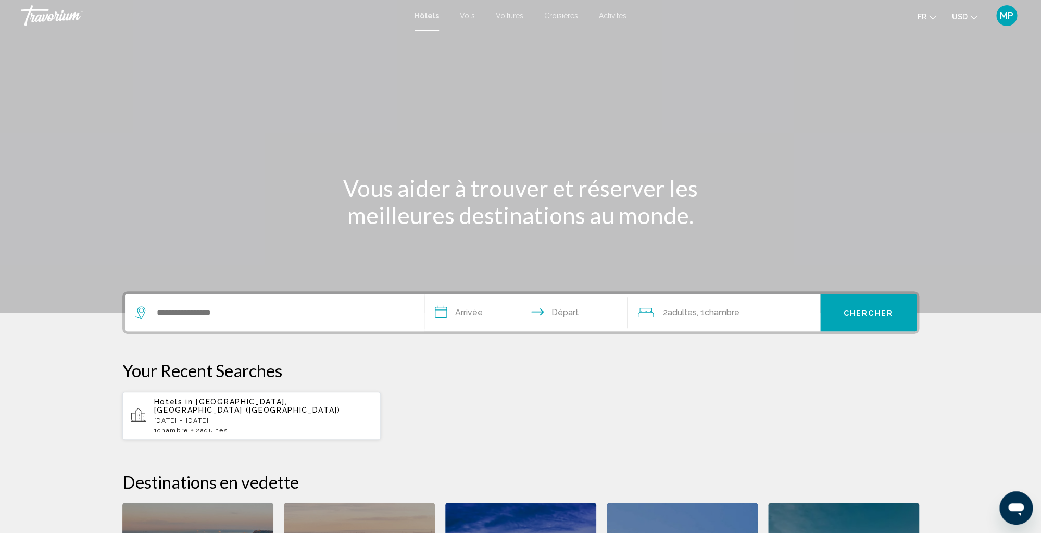
click at [297, 417] on p "[DATE] - [DATE]" at bounding box center [263, 420] width 219 height 7
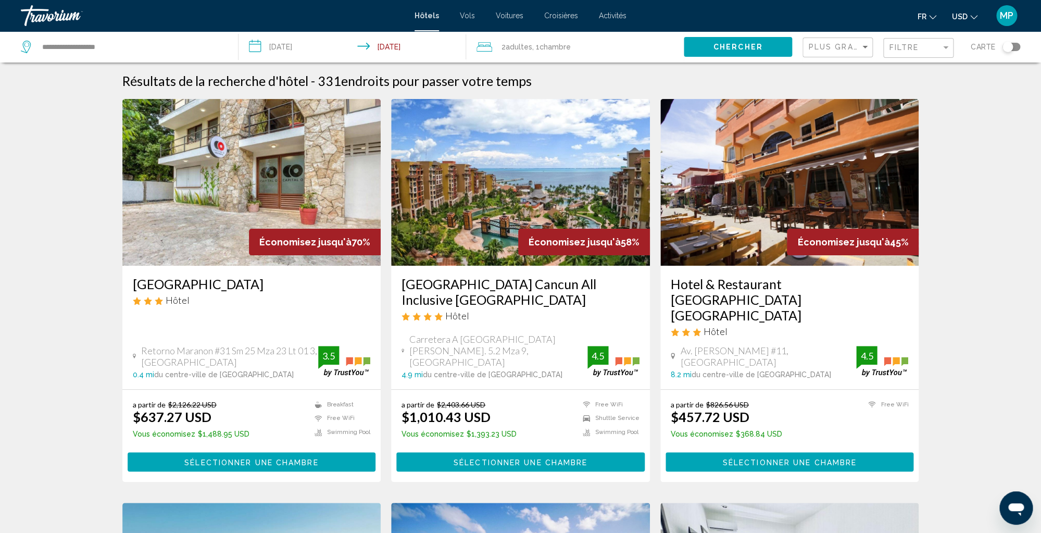
click at [976, 18] on icon "Change currency" at bounding box center [973, 17] width 7 height 7
click at [954, 68] on button "CAD (Can$)" at bounding box center [943, 69] width 53 height 14
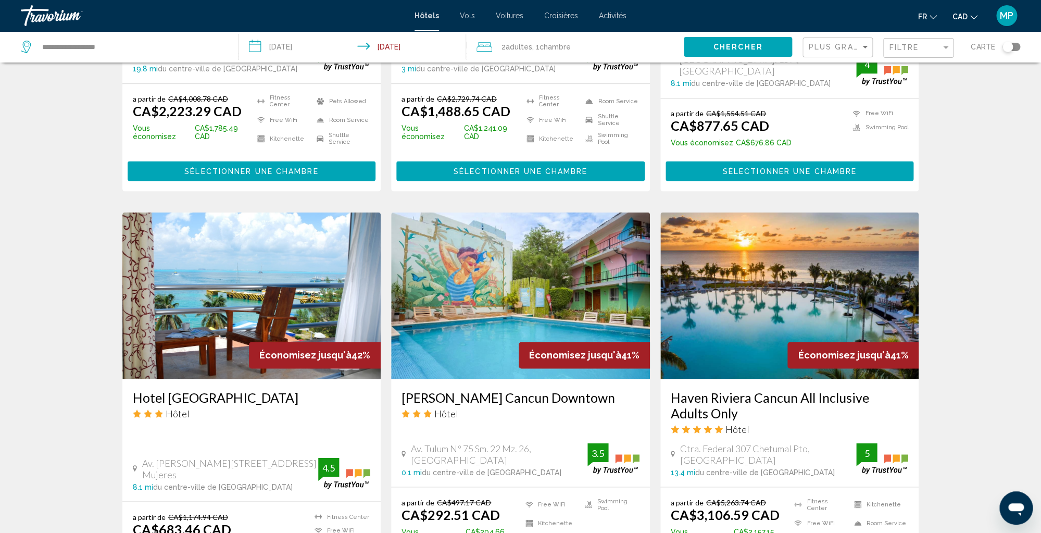
scroll to position [679, 0]
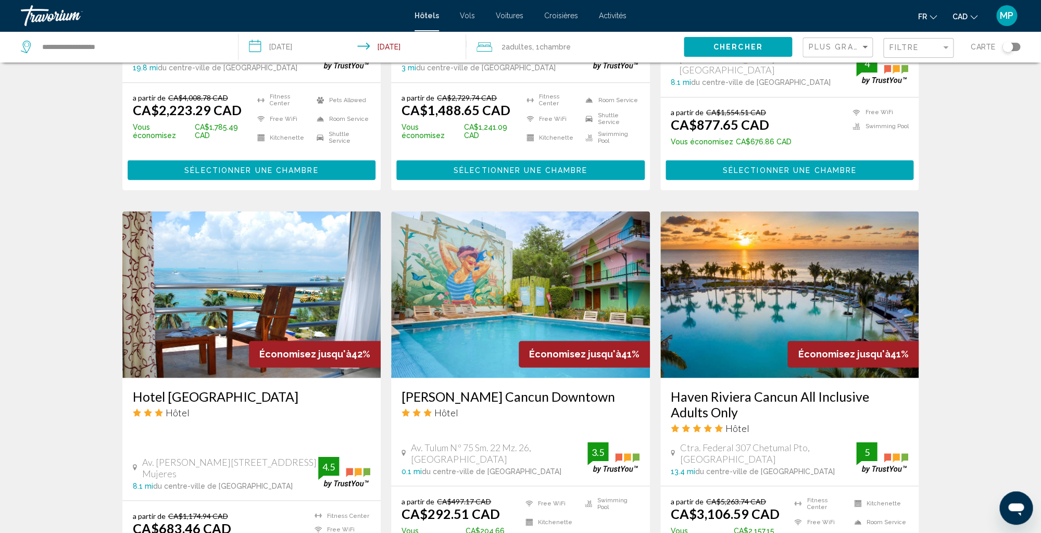
click at [987, 271] on div "Résultats de la recherche d'hôtel - 331 endroits pour passer votre temps Économ…" at bounding box center [520, 221] width 1041 height 1655
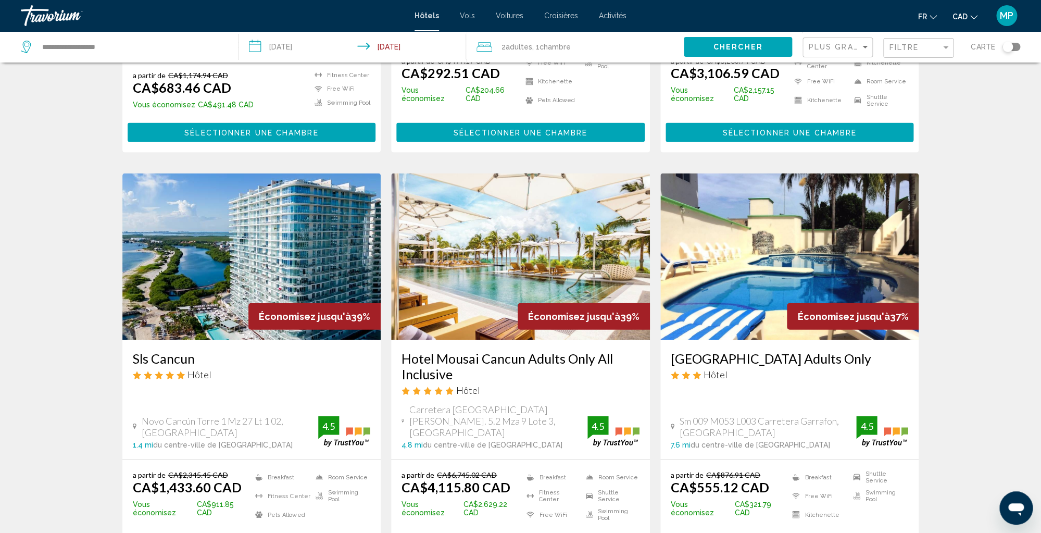
scroll to position [1118, 0]
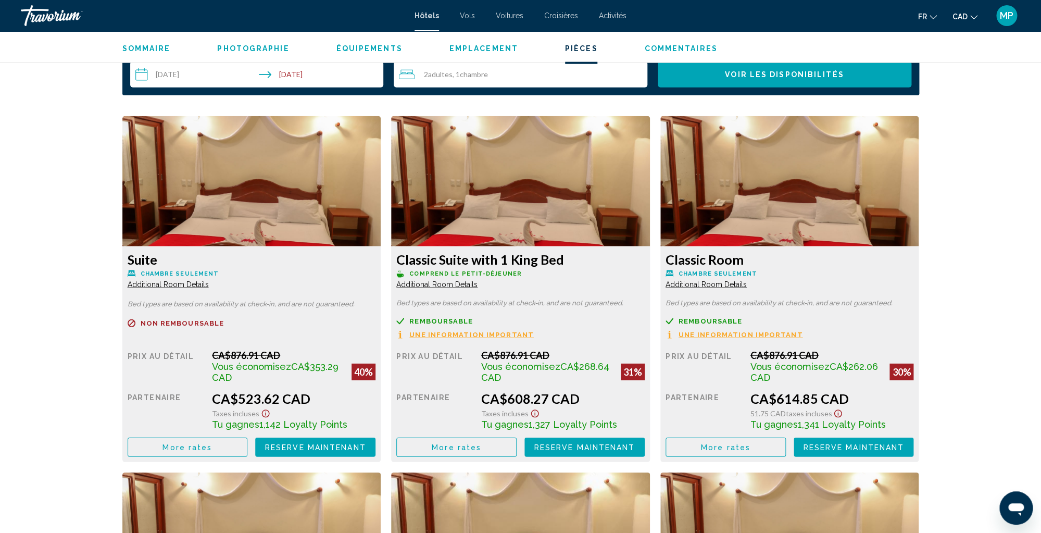
scroll to position [1356, 0]
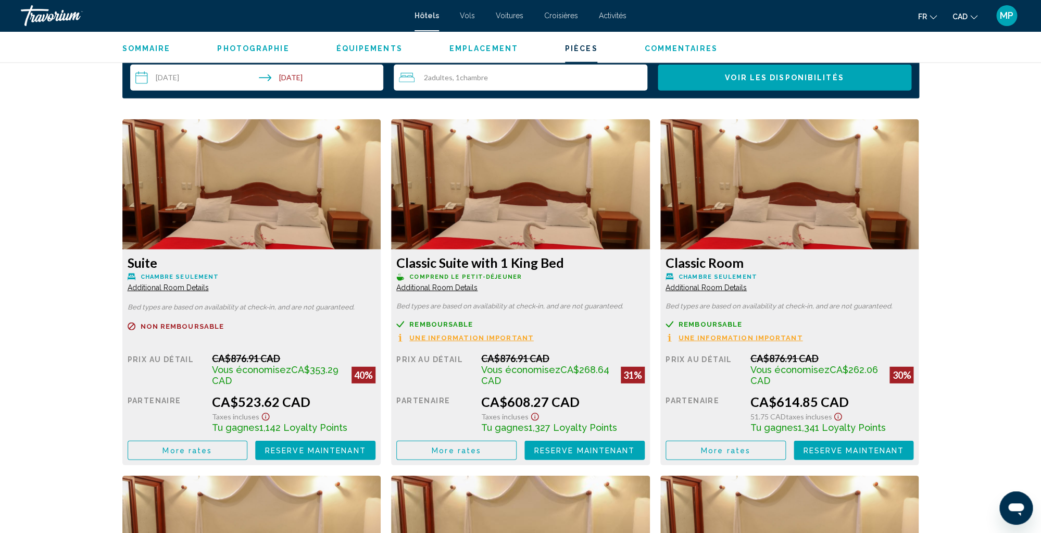
click at [984, 159] on div "Isla Mujeres, , Mexico Villas Coco Resort Adults Only 4.5 Adresse Sm 009 M053 L…" at bounding box center [520, 211] width 1041 height 3073
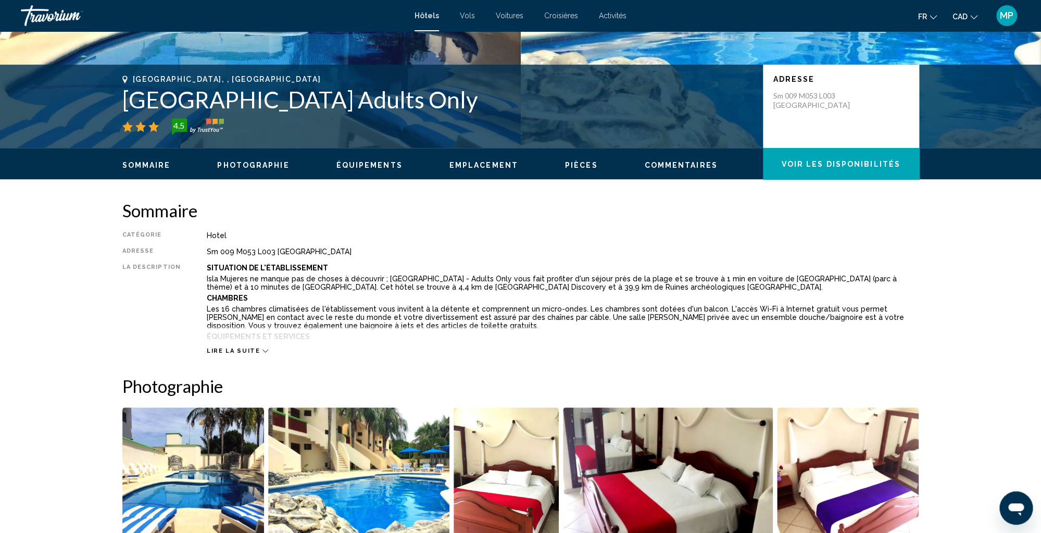
scroll to position [0, 0]
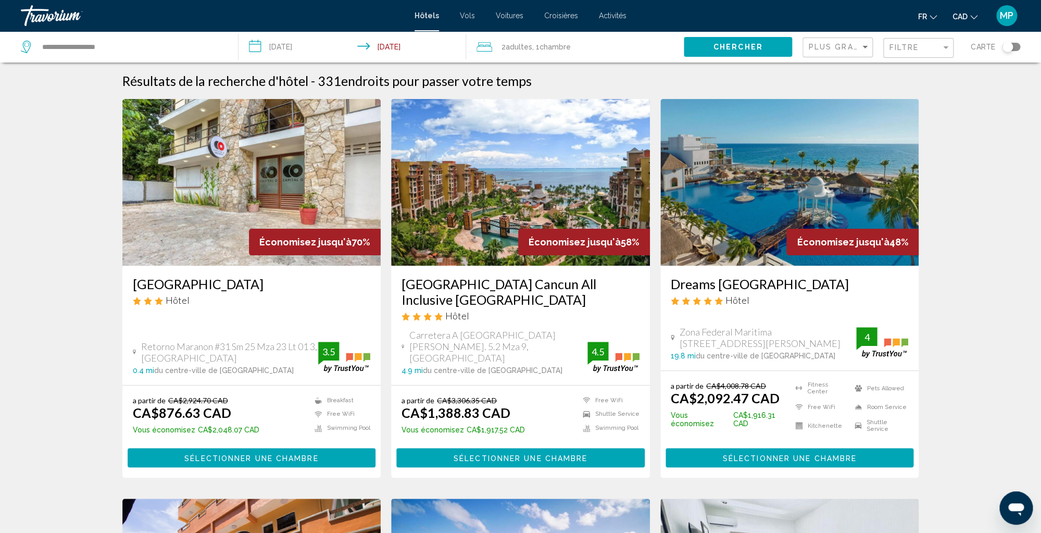
click at [859, 50] on span "Plus grandes économies" at bounding box center [870, 47] width 124 height 8
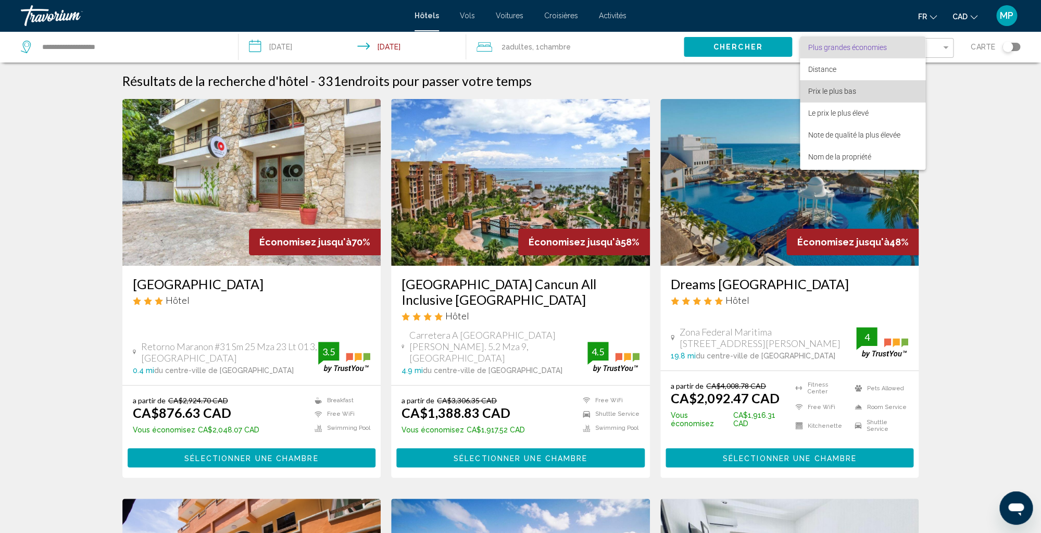
click at [851, 90] on span "Prix le plus bas" at bounding box center [832, 91] width 48 height 8
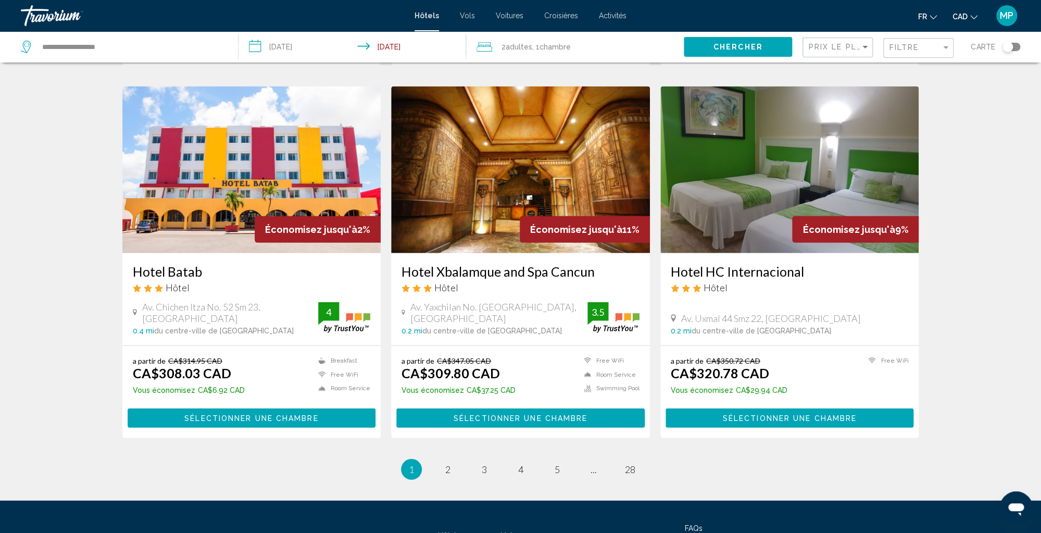
scroll to position [1236, 0]
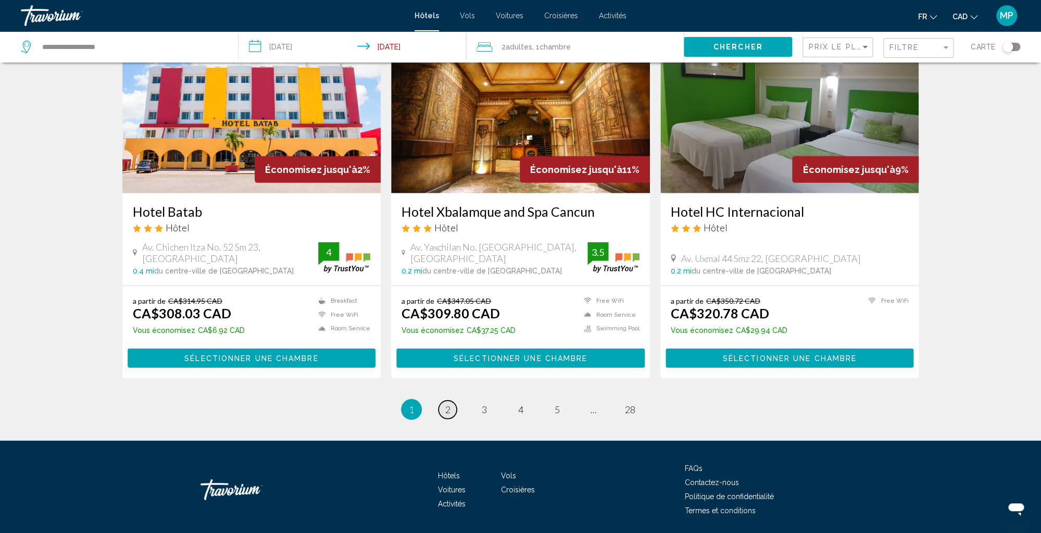
click at [448, 404] on span "2" at bounding box center [447, 409] width 5 height 11
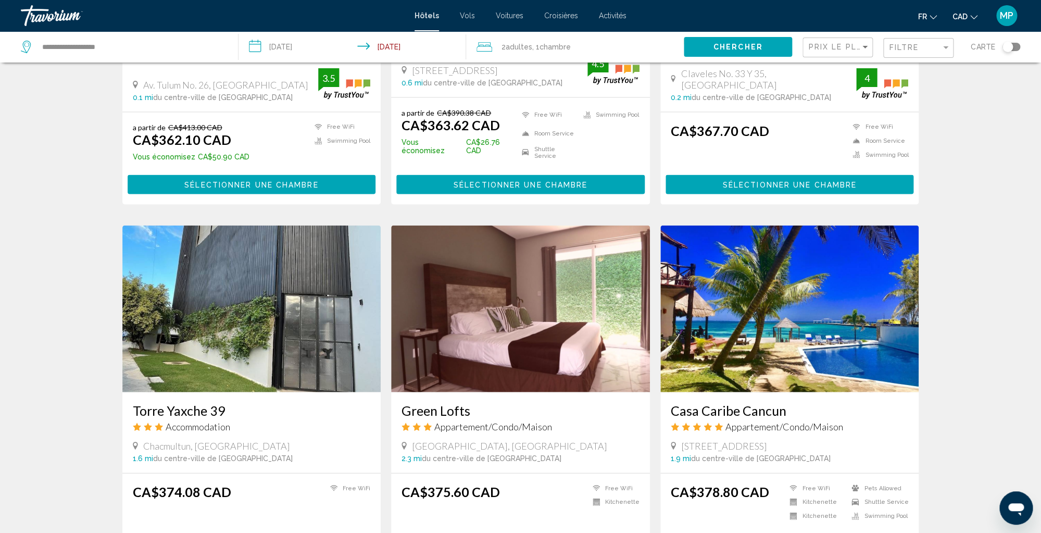
scroll to position [1018, 0]
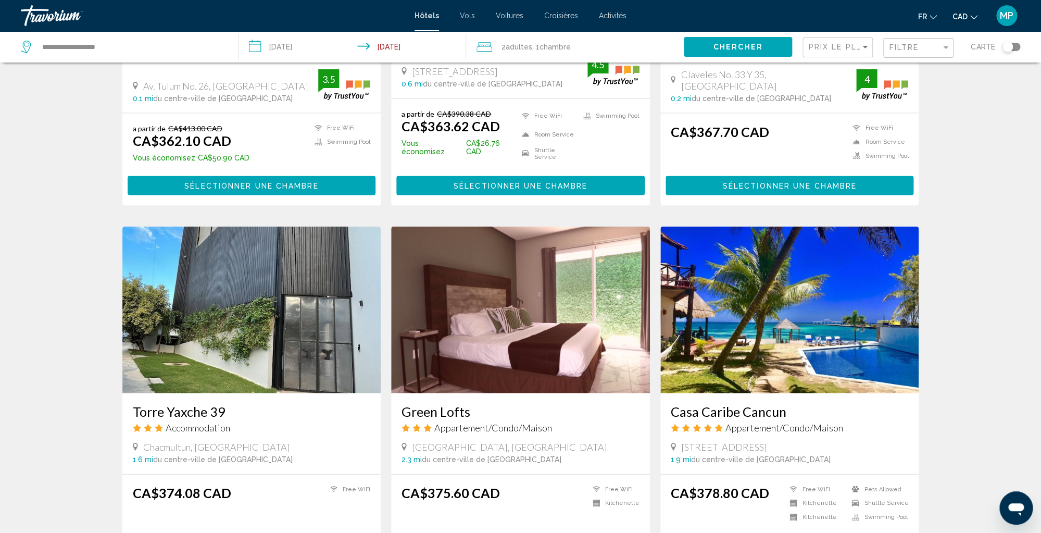
click at [404, 442] on icon "Main content" at bounding box center [404, 446] width 5 height 9
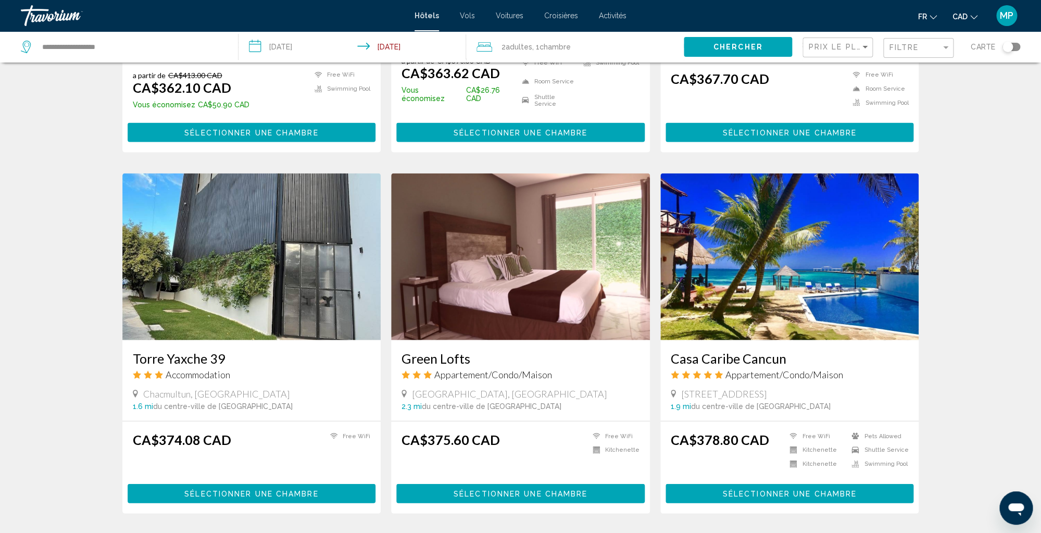
scroll to position [1072, 0]
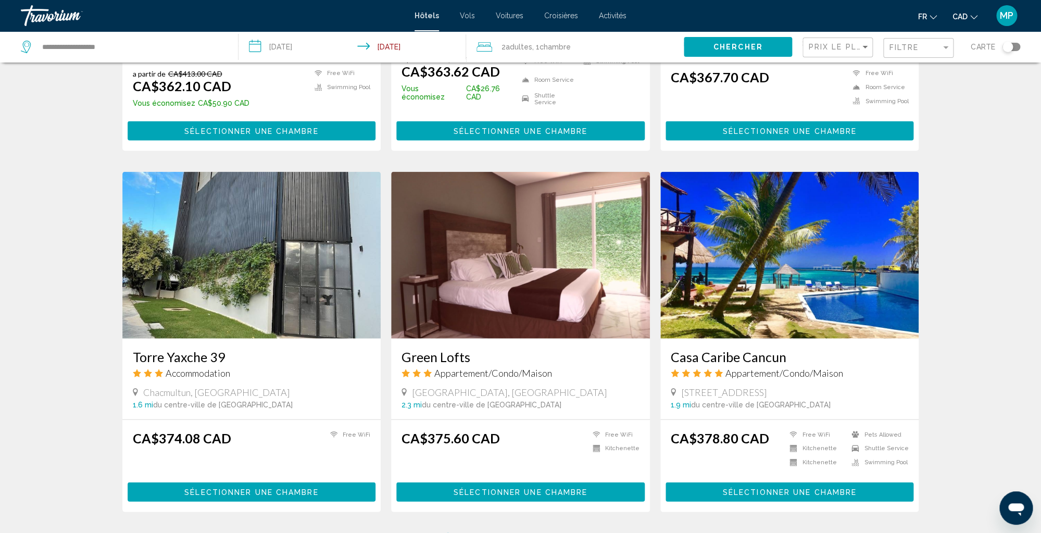
click at [524, 488] on span "Sélectionner une chambre" at bounding box center [521, 492] width 134 height 8
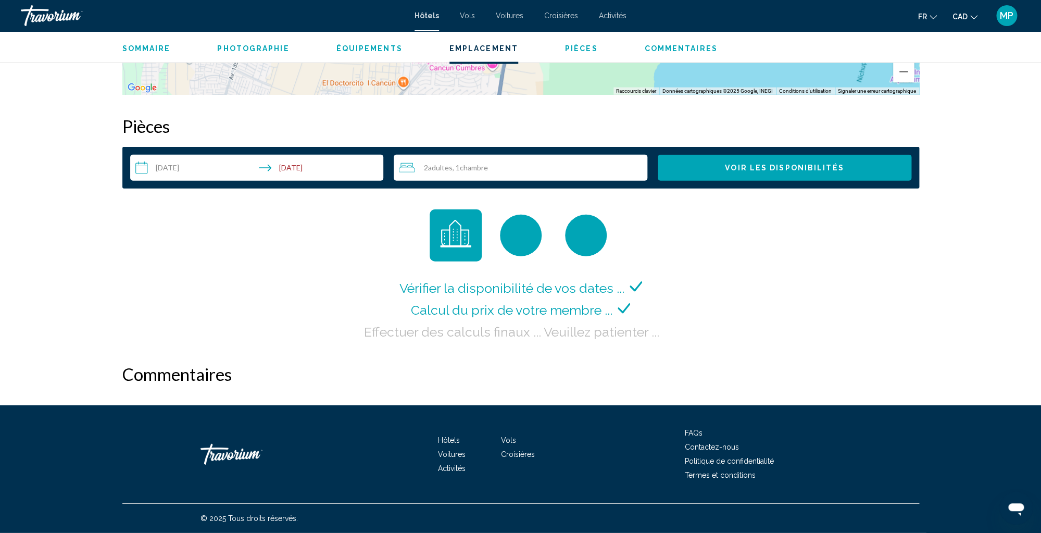
scroll to position [1266, 0]
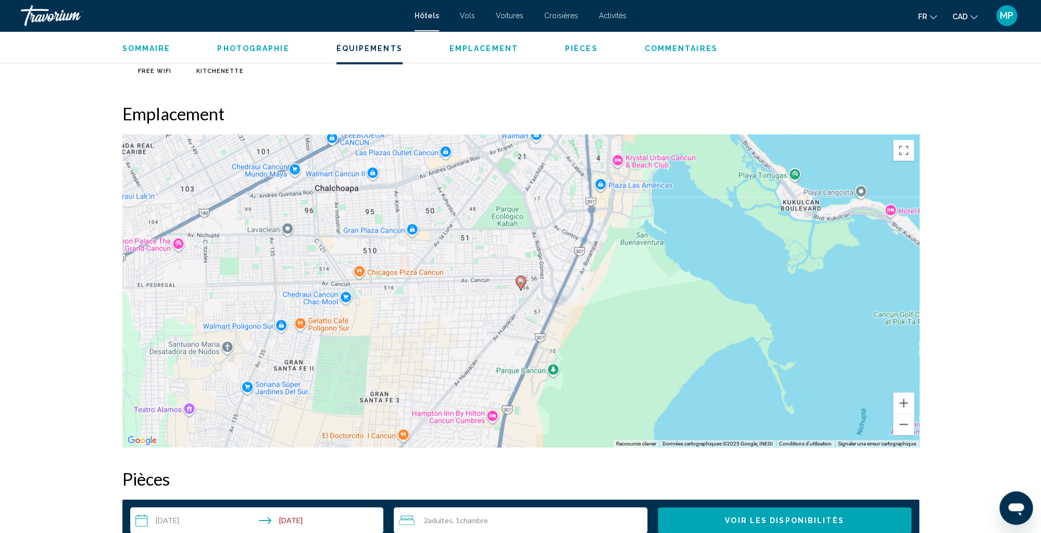
scroll to position [915, 0]
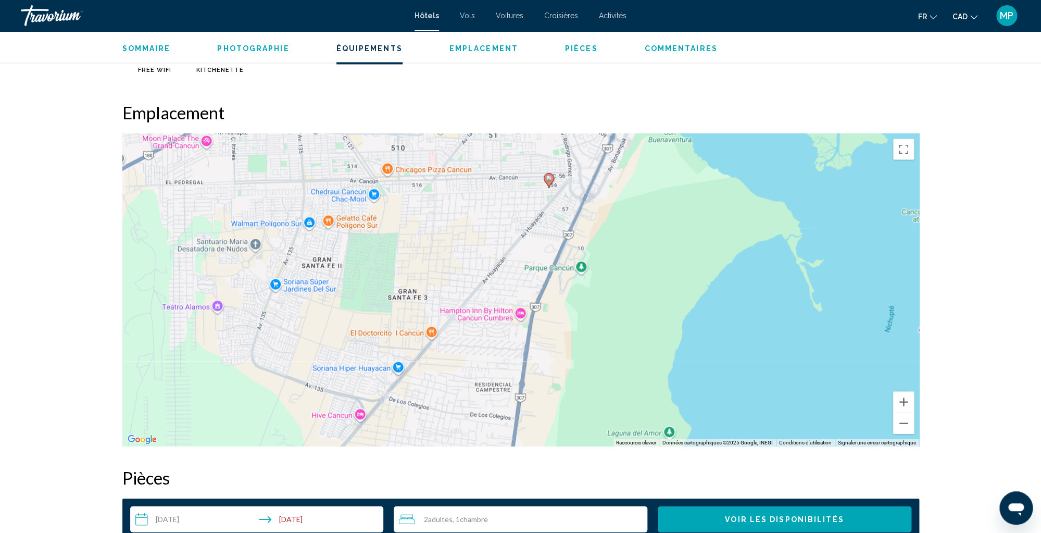
drag, startPoint x: 388, startPoint y: 365, endPoint x: 416, endPoint y: 262, distance: 106.9
click at [416, 262] on div "Pour activer le glissement avec le clavier, appuyez sur Alt+Entrée. Une fois ce…" at bounding box center [520, 289] width 797 height 313
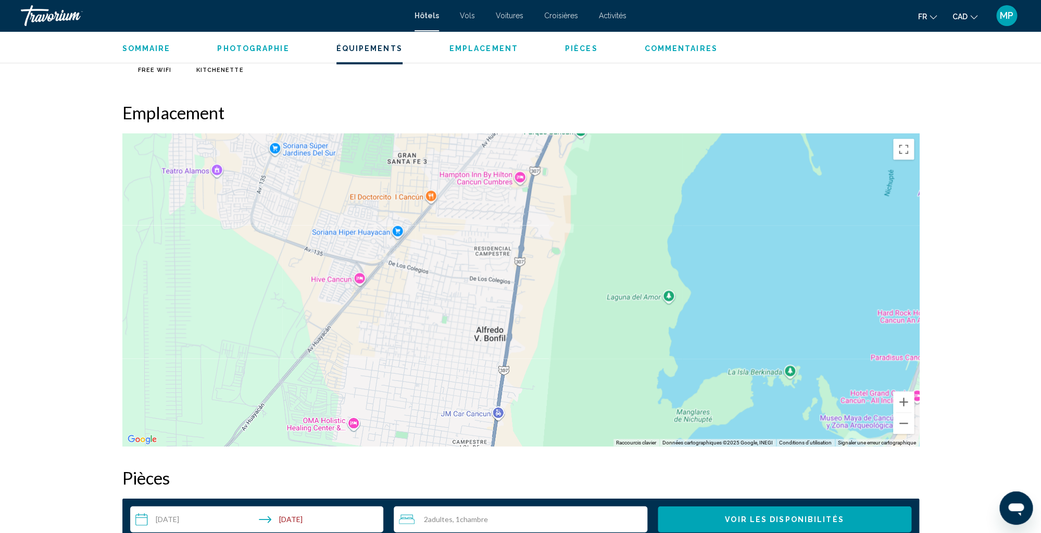
drag, startPoint x: 436, startPoint y: 343, endPoint x: 436, endPoint y: 206, distance: 137.0
click at [436, 206] on div "Pour activer le glissement avec le clavier, appuyez sur Alt+Entrée. Une fois ce…" at bounding box center [520, 289] width 797 height 313
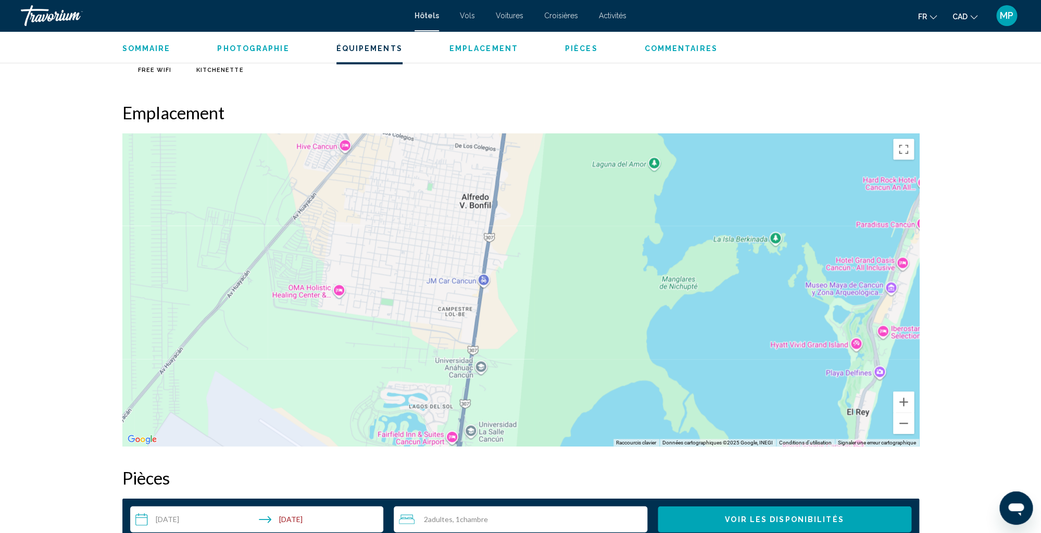
drag, startPoint x: 439, startPoint y: 336, endPoint x: 423, endPoint y: 192, distance: 145.1
click at [423, 192] on div "Pour activer le glissement avec le clavier, appuyez sur Alt+Entrée. Une fois ce…" at bounding box center [520, 289] width 797 height 313
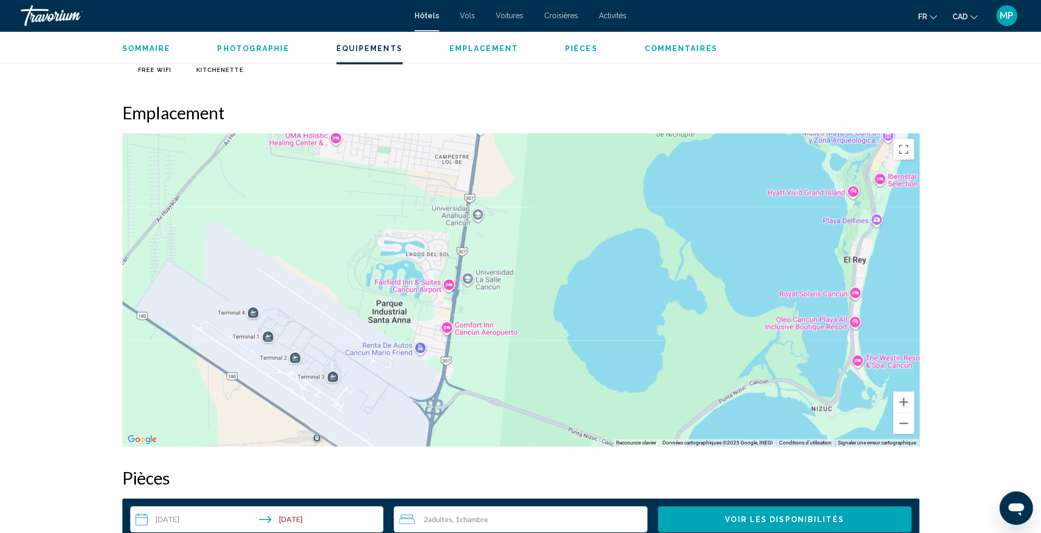
drag, startPoint x: 430, startPoint y: 334, endPoint x: 427, endPoint y: 192, distance: 142.7
click at [427, 192] on div "Main content" at bounding box center [520, 289] width 797 height 313
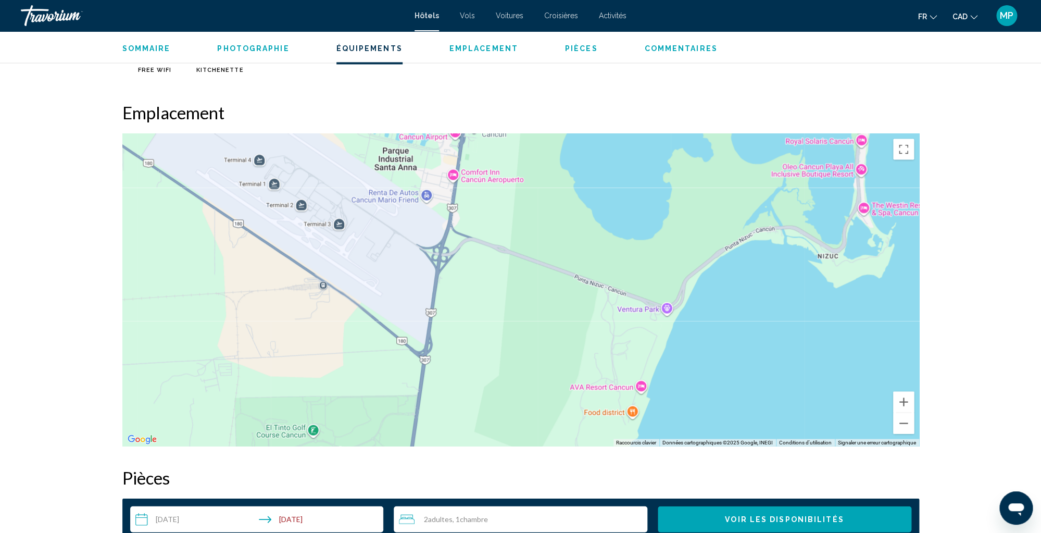
drag, startPoint x: 418, startPoint y: 319, endPoint x: 424, endPoint y: 168, distance: 151.7
click at [424, 168] on div "Main content" at bounding box center [520, 289] width 797 height 313
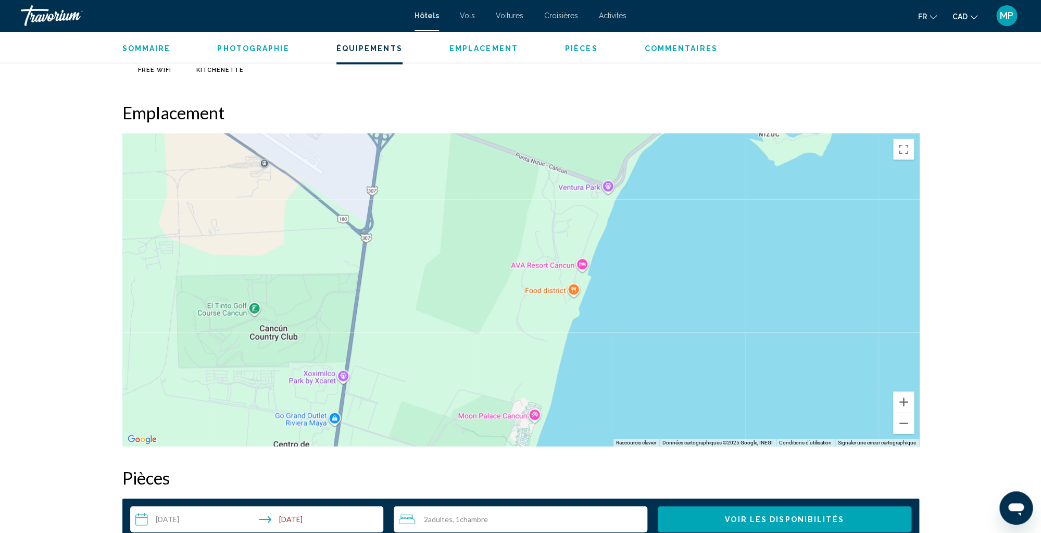
drag, startPoint x: 542, startPoint y: 411, endPoint x: 505, endPoint y: 518, distance: 112.3
click at [503, 446] on div "Main content" at bounding box center [520, 289] width 797 height 313
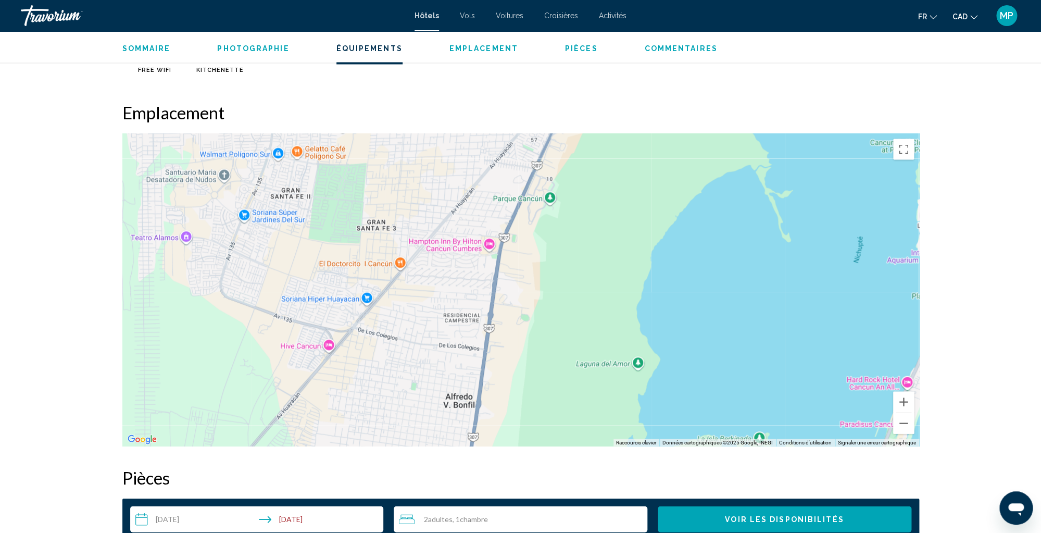
drag, startPoint x: 547, startPoint y: 254, endPoint x: 541, endPoint y: 440, distance: 186.0
click at [541, 440] on div "Main content" at bounding box center [520, 289] width 797 height 313
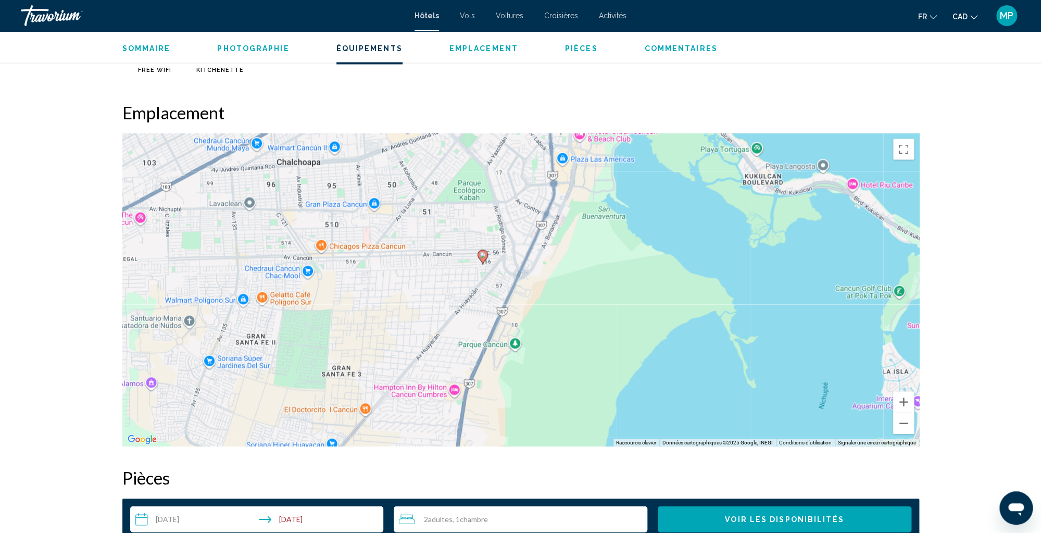
drag, startPoint x: 568, startPoint y: 246, endPoint x: 531, endPoint y: 419, distance: 176.7
click at [532, 416] on div "Pour activer le glissement avec le clavier, appuyez sur Alt+Entrée. Une fois ce…" at bounding box center [520, 289] width 797 height 313
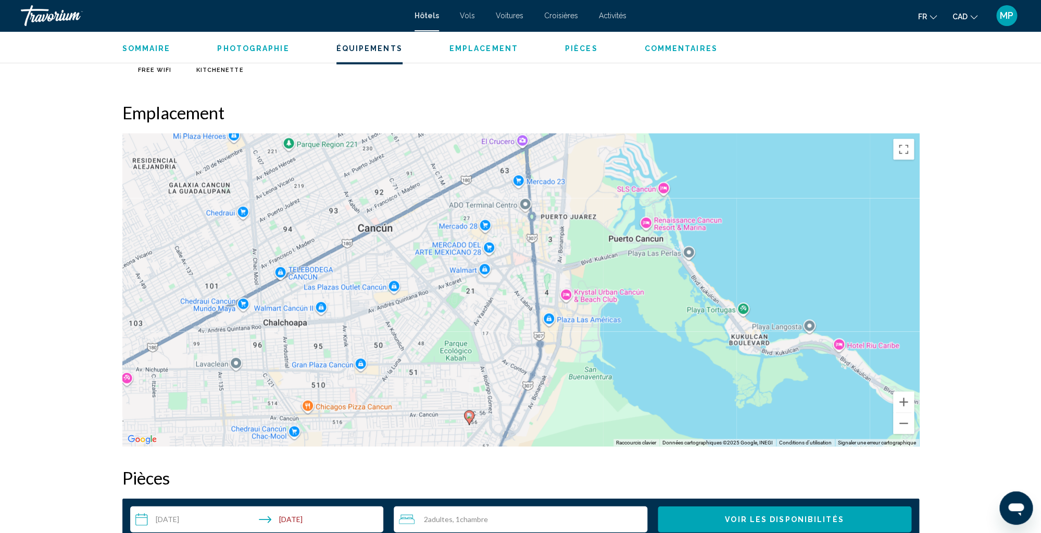
drag, startPoint x: 600, startPoint y: 277, endPoint x: 589, endPoint y: 405, distance: 128.6
click at [589, 405] on div "Pour activer le glissement avec le clavier, appuyez sur Alt+Entrée. Une fois ce…" at bounding box center [520, 289] width 797 height 313
click at [509, 272] on div "Pour activer le glissement avec le clavier, appuyez sur Alt+Entrée. Une fois ce…" at bounding box center [520, 289] width 797 height 313
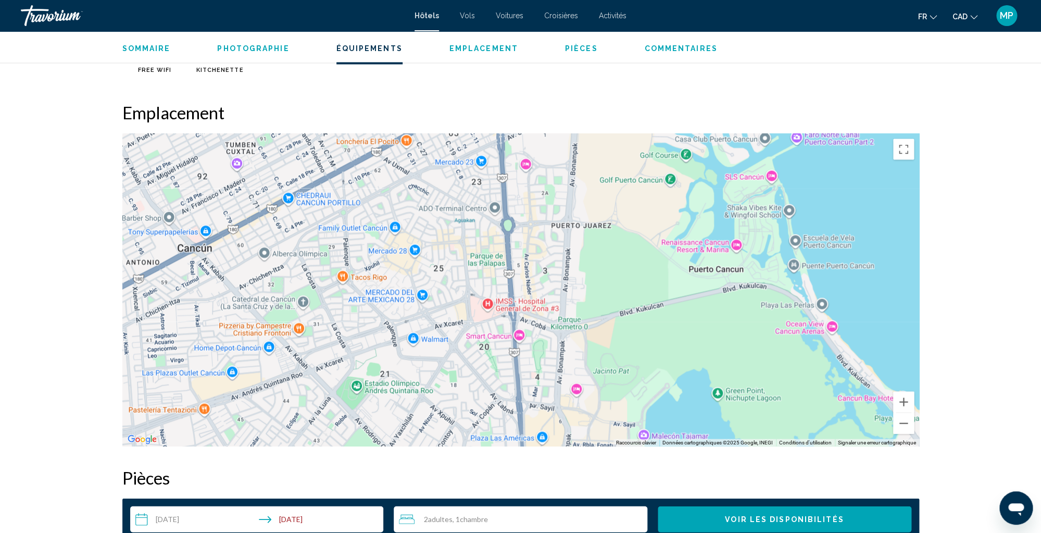
drag, startPoint x: 504, startPoint y: 301, endPoint x: 457, endPoint y: 366, distance: 80.1
click at [457, 366] on div "Main content" at bounding box center [520, 289] width 797 height 313
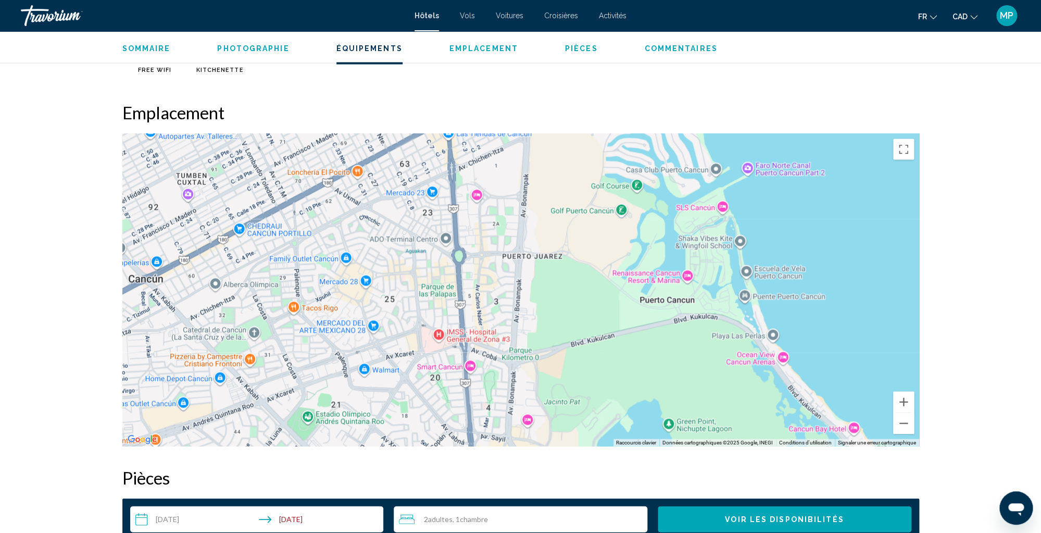
drag, startPoint x: 616, startPoint y: 204, endPoint x: 566, endPoint y: 234, distance: 58.7
click at [566, 234] on div "Main content" at bounding box center [520, 289] width 797 height 313
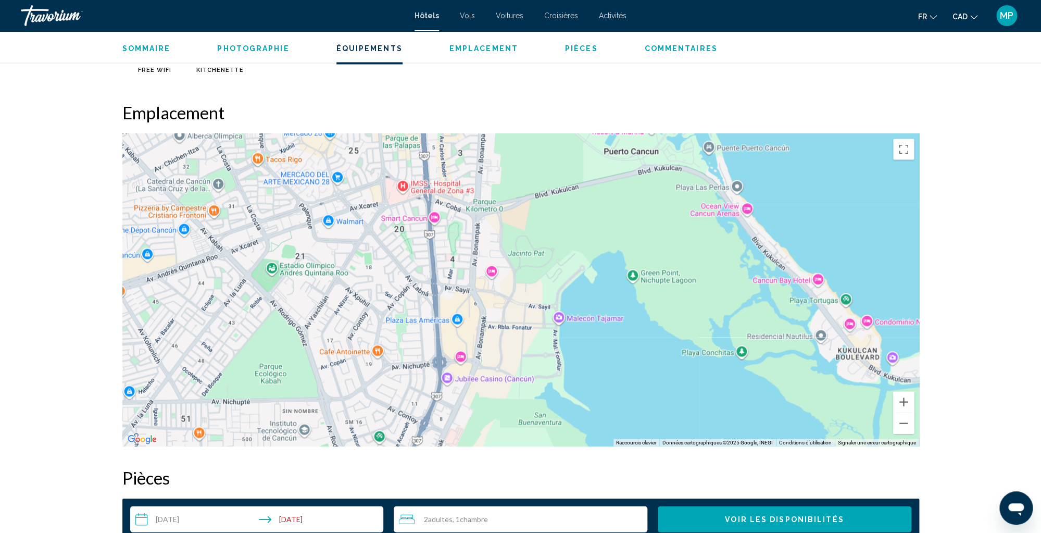
drag, startPoint x: 621, startPoint y: 360, endPoint x: 585, endPoint y: 210, distance: 153.9
click at [585, 210] on div "Main content" at bounding box center [520, 289] width 797 height 313
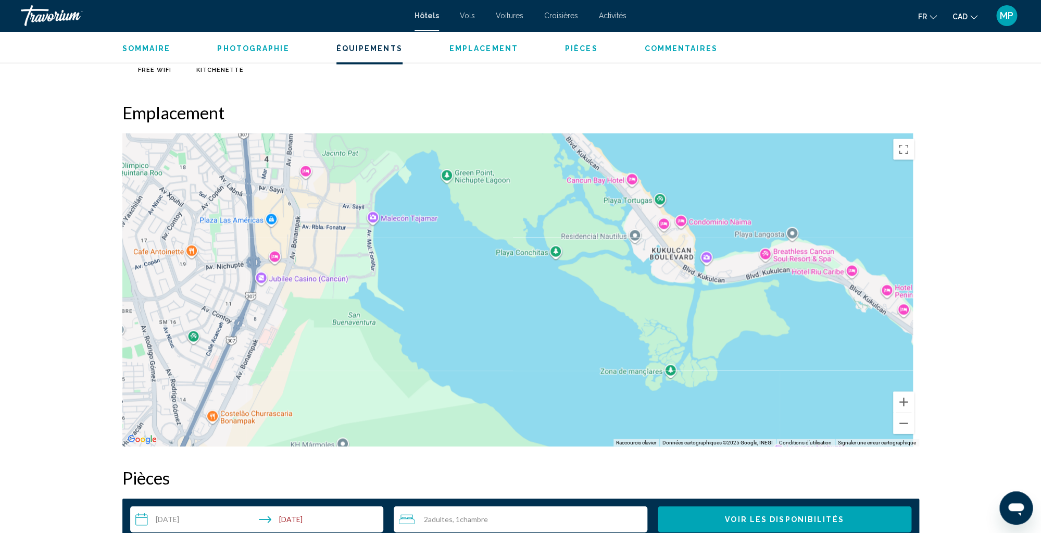
drag, startPoint x: 653, startPoint y: 313, endPoint x: 454, endPoint y: 215, distance: 222.0
click at [460, 211] on div "Pour activer le glissement avec le clavier, appuyez sur Alt+Entrée. Une fois ce…" at bounding box center [520, 289] width 797 height 313
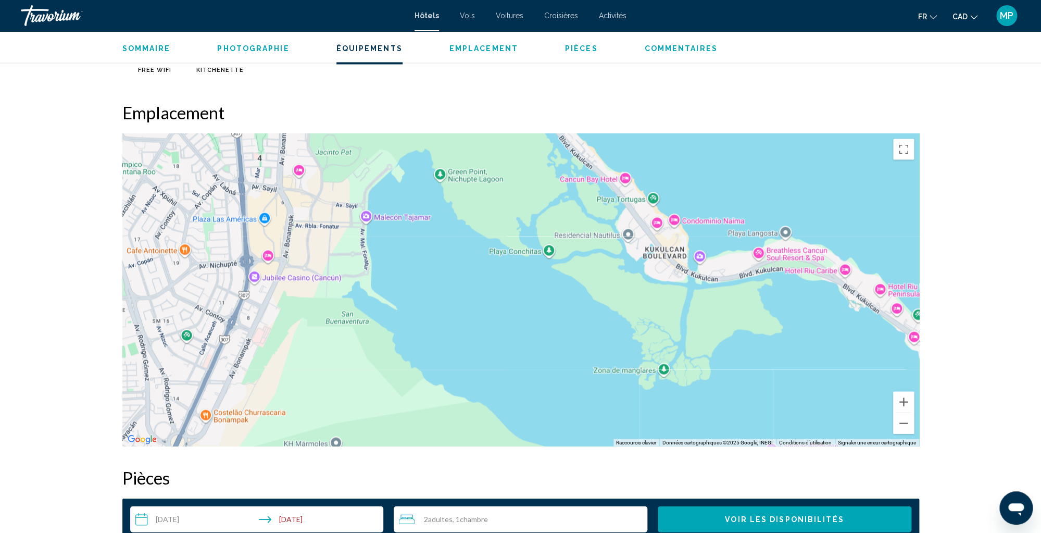
click at [672, 218] on div "Pour activer le glissement avec le clavier, appuyez sur Alt+Entrée. Une fois ce…" at bounding box center [520, 289] width 797 height 313
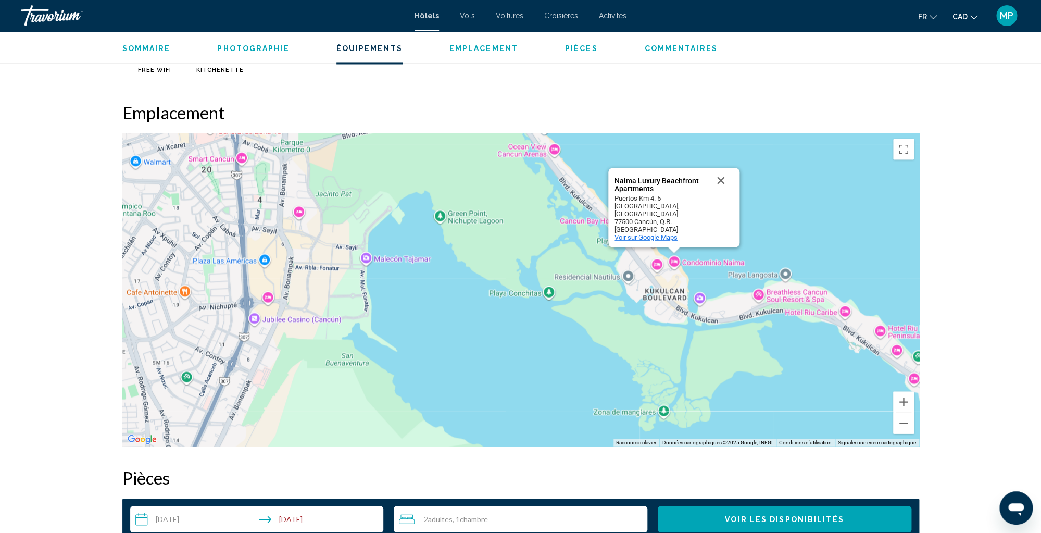
click at [655, 237] on span "Voir sur Google Maps" at bounding box center [646, 237] width 63 height 8
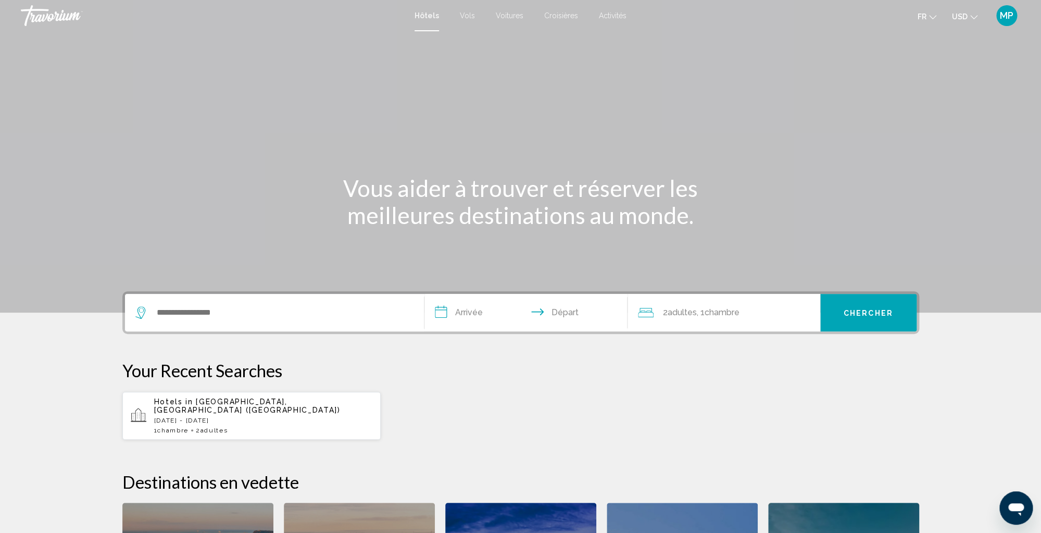
click at [470, 316] on input "**********" at bounding box center [527, 314] width 207 height 41
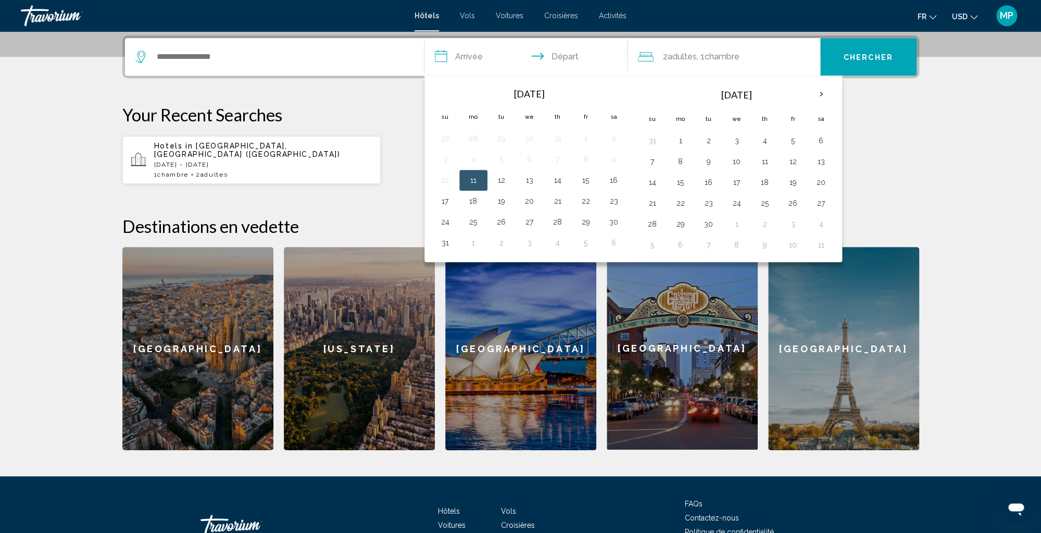
scroll to position [257, 0]
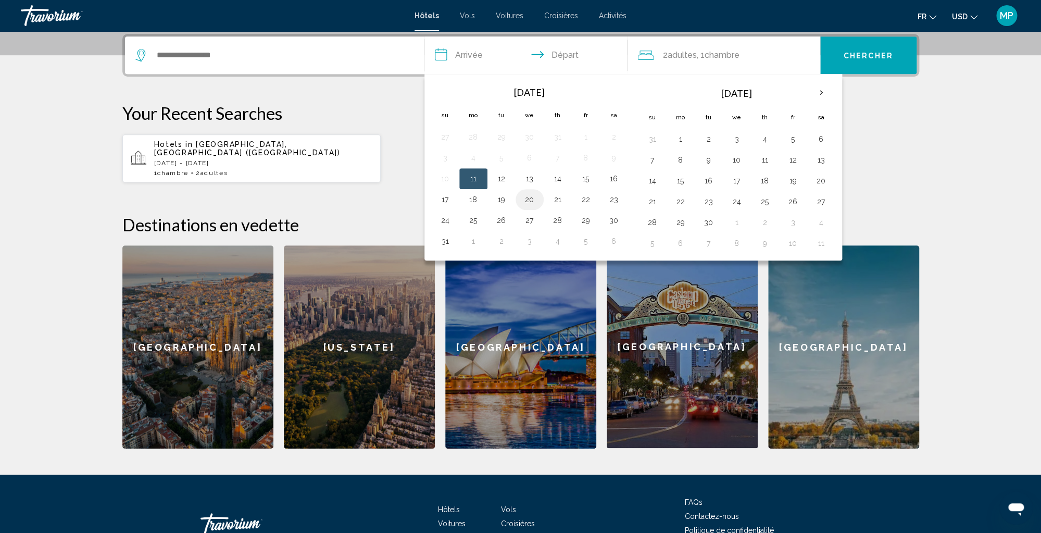
click at [531, 202] on button "20" at bounding box center [529, 199] width 17 height 15
click at [502, 221] on button "26" at bounding box center [501, 220] width 17 height 15
type input "**********"
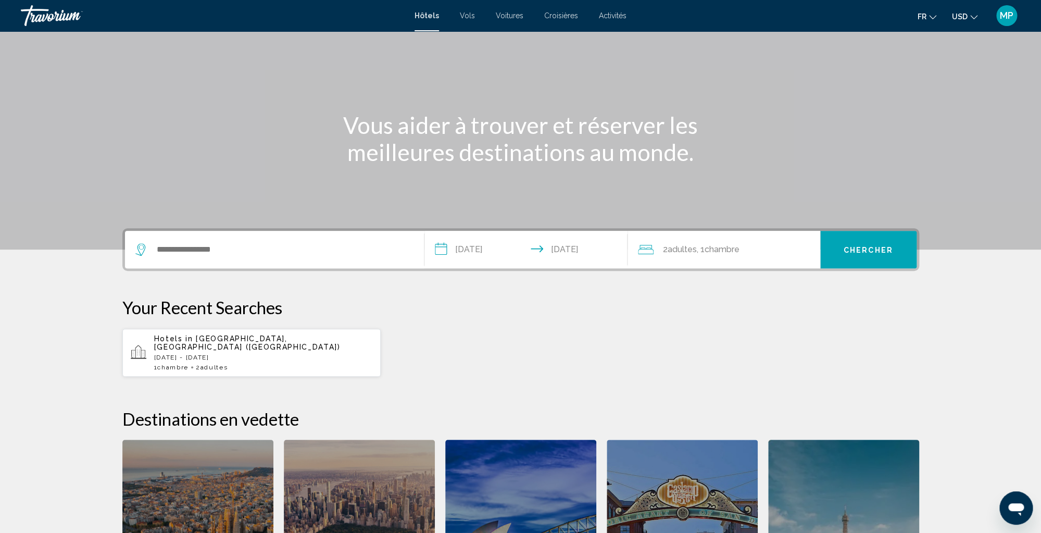
scroll to position [54, 0]
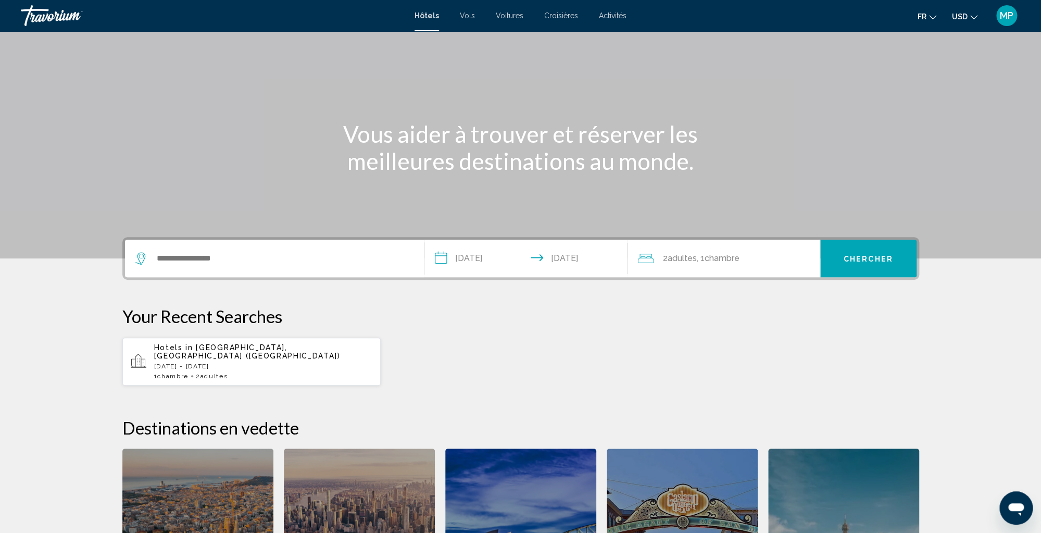
click at [693, 260] on span "Adultes" at bounding box center [682, 258] width 29 height 10
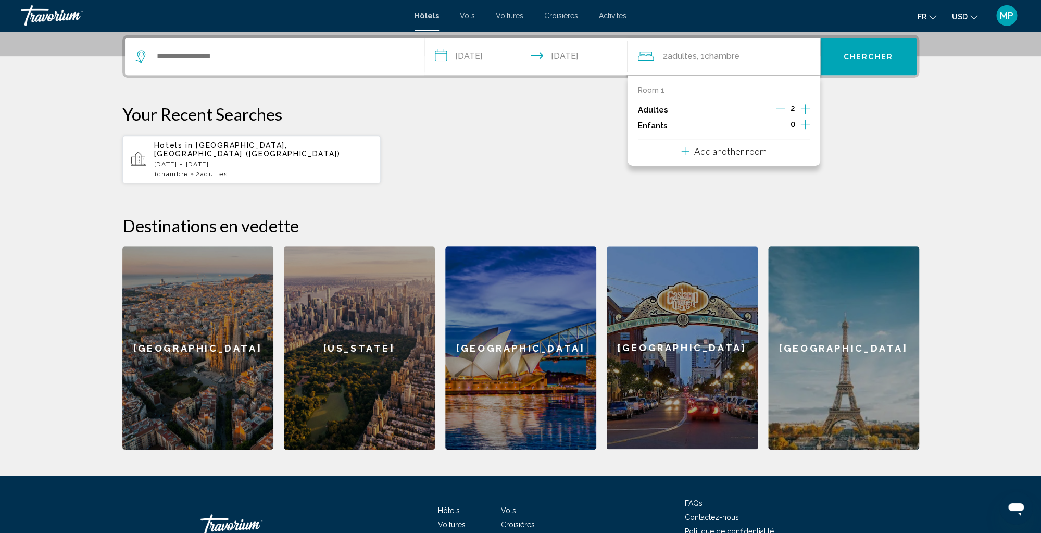
scroll to position [257, 0]
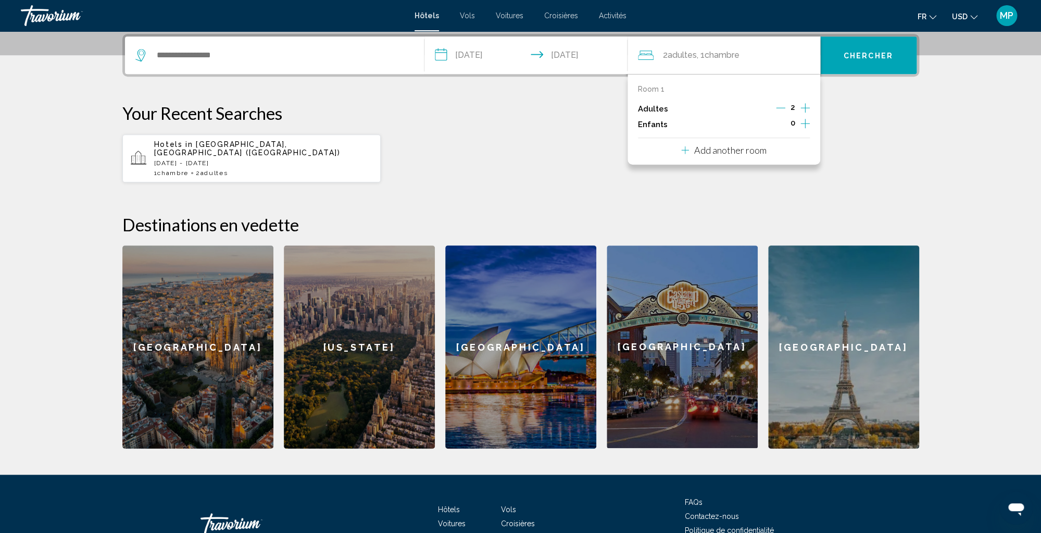
click at [779, 108] on icon "Decrement adults" at bounding box center [780, 107] width 9 height 9
click at [807, 127] on icon "Increment children" at bounding box center [805, 123] width 9 height 13
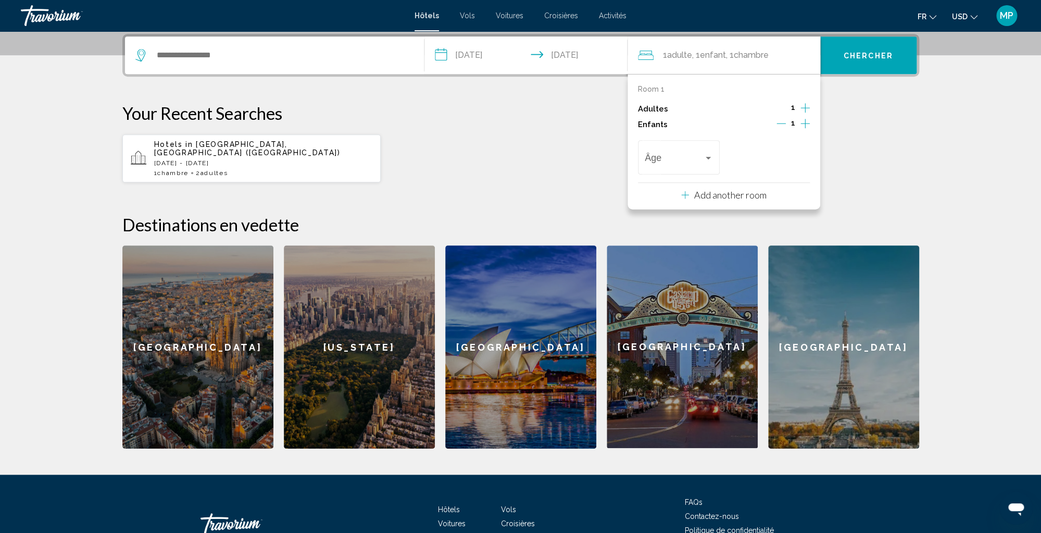
click at [807, 127] on icon "Increment children" at bounding box center [805, 123] width 9 height 13
click at [712, 155] on div "Travelers: 1 adult, 2 children" at bounding box center [708, 158] width 9 height 8
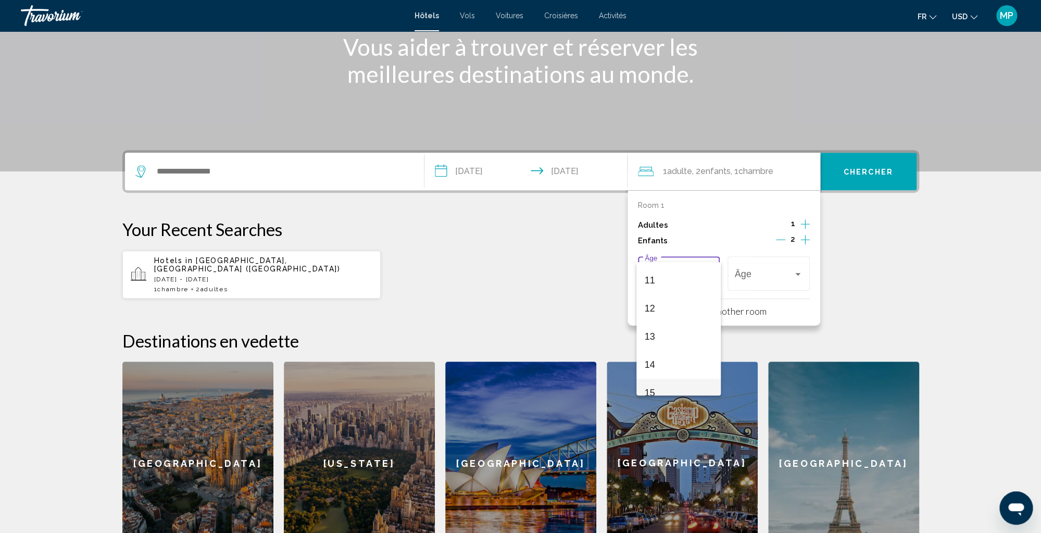
scroll to position [303, 0]
click at [657, 317] on span "12" at bounding box center [679, 310] width 68 height 28
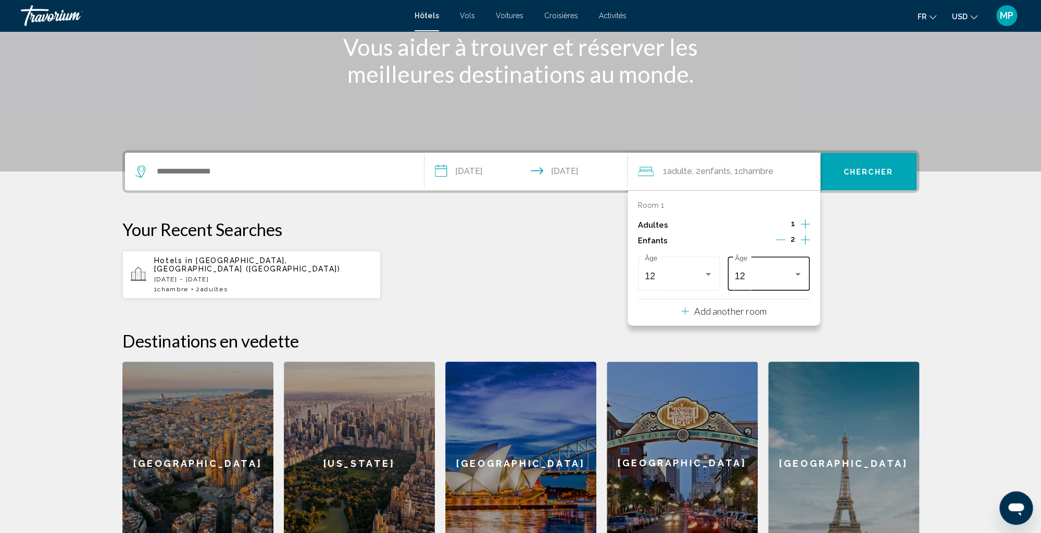
click at [804, 273] on div "12 Âge" at bounding box center [769, 272] width 82 height 37
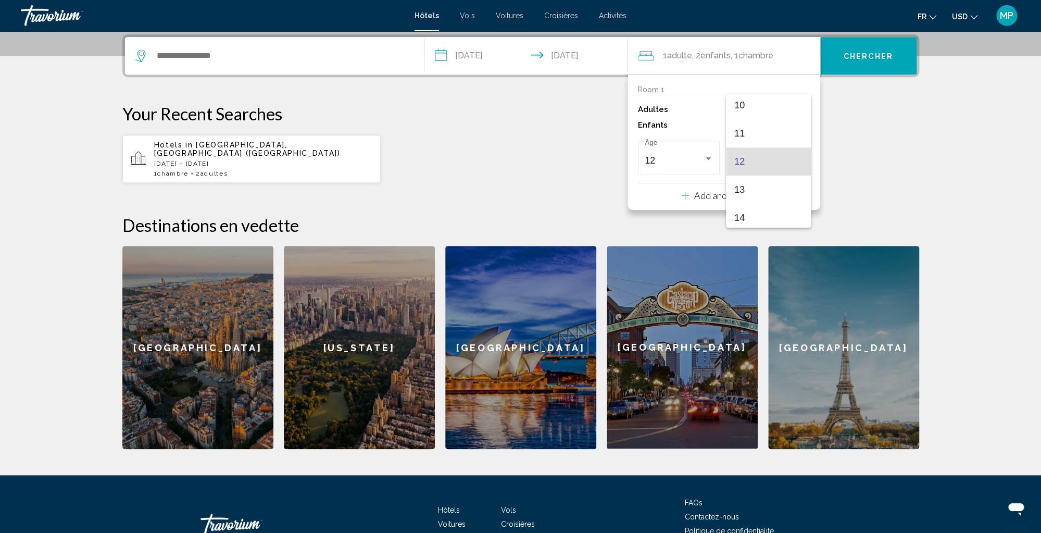
scroll to position [257, 0]
click at [744, 215] on span "14" at bounding box center [768, 217] width 68 height 28
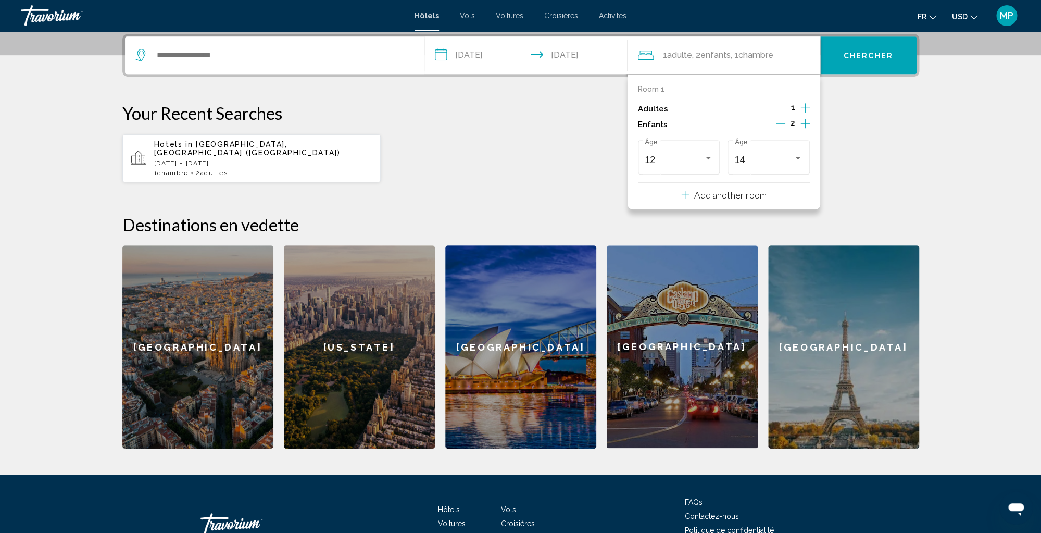
click at [893, 152] on div "Hotels in [GEOGRAPHIC_DATA], [GEOGRAPHIC_DATA] ([GEOGRAPHIC_DATA]) [DATE] - [DA…" at bounding box center [520, 158] width 797 height 49
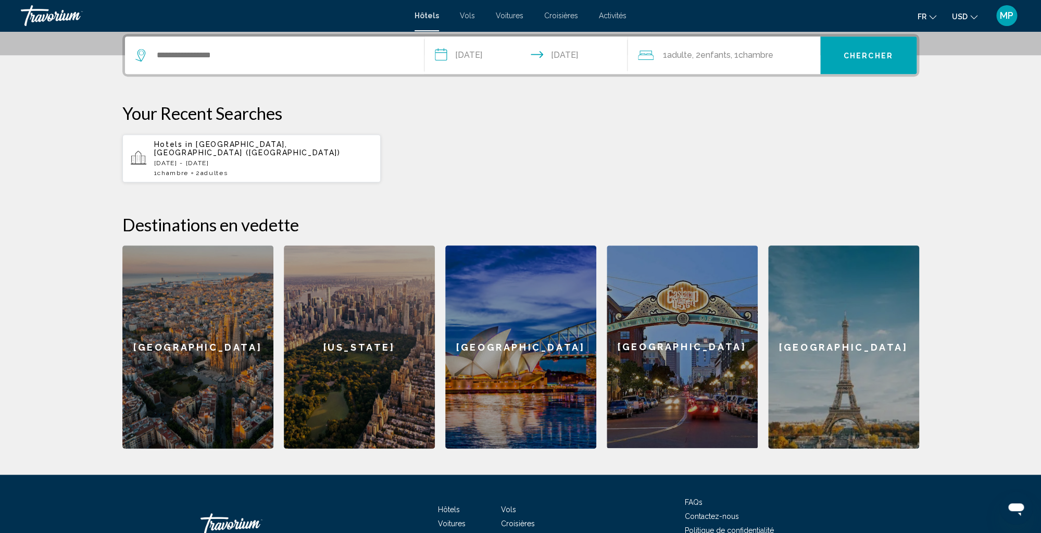
click at [871, 57] on span "Chercher" at bounding box center [868, 56] width 49 height 8
click at [175, 55] on input "Search widget" at bounding box center [282, 55] width 253 height 16
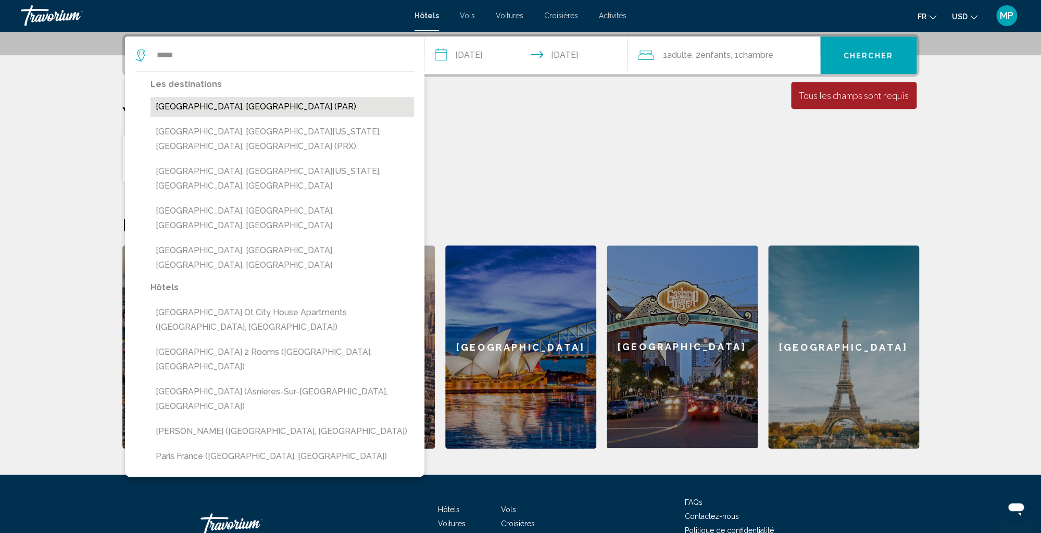
click at [168, 108] on button "[GEOGRAPHIC_DATA], [GEOGRAPHIC_DATA] (PAR)" at bounding box center [283, 107] width 264 height 20
type input "**********"
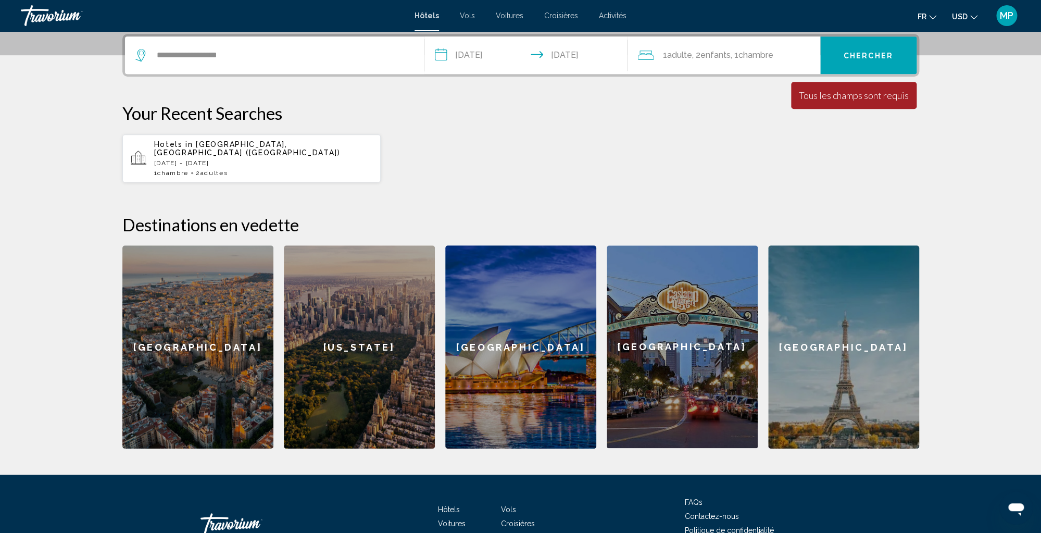
click at [854, 56] on span "Chercher" at bounding box center [868, 56] width 49 height 8
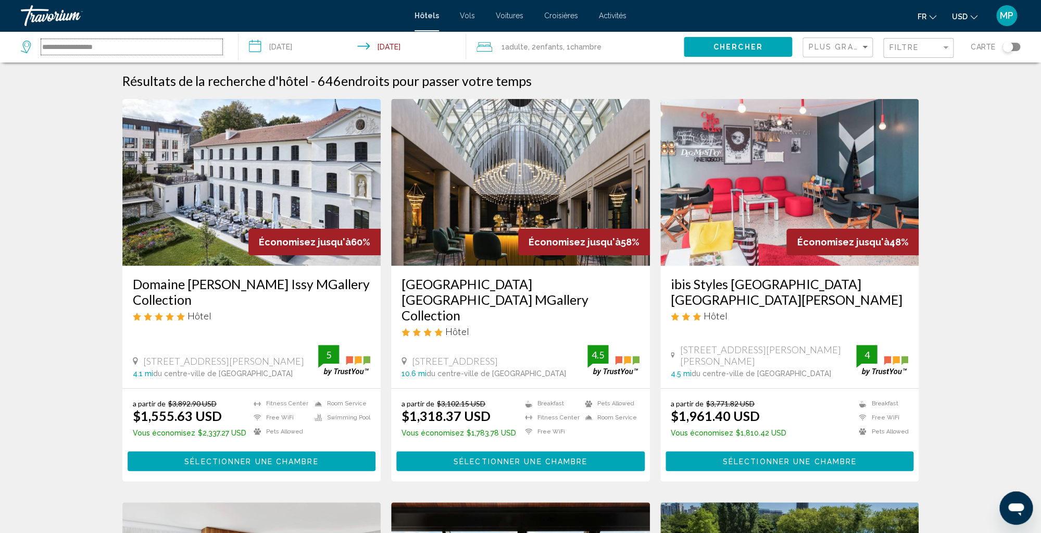
click at [88, 49] on input "**********" at bounding box center [131, 47] width 181 height 16
drag, startPoint x: 113, startPoint y: 45, endPoint x: 1, endPoint y: 41, distance: 112.6
click at [41, 41] on input "**********" at bounding box center [131, 47] width 181 height 16
click at [46, 47] on input "******" at bounding box center [131, 47] width 181 height 16
drag, startPoint x: 75, startPoint y: 48, endPoint x: 28, endPoint y: 44, distance: 47.6
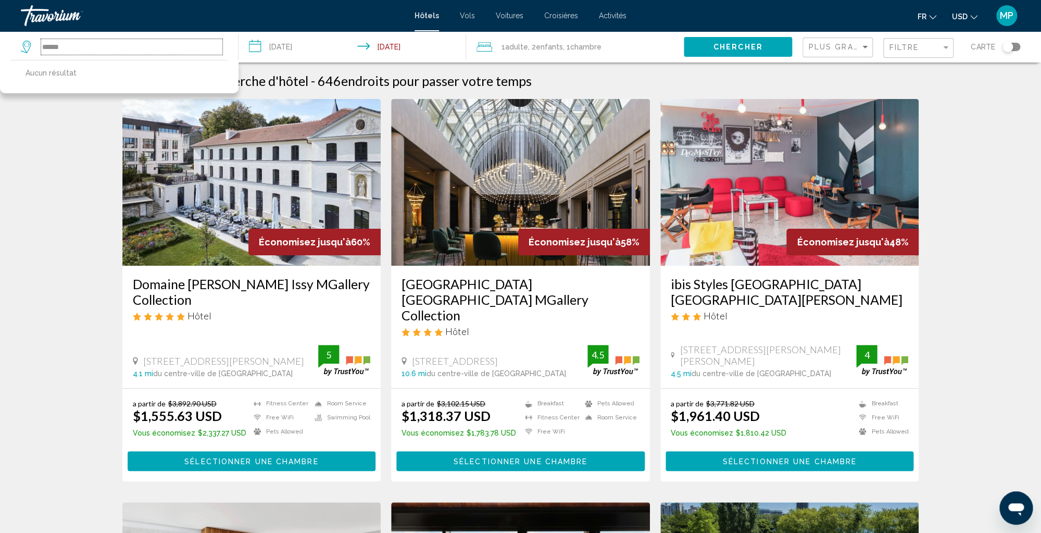
click at [41, 44] on input "******" at bounding box center [131, 47] width 181 height 16
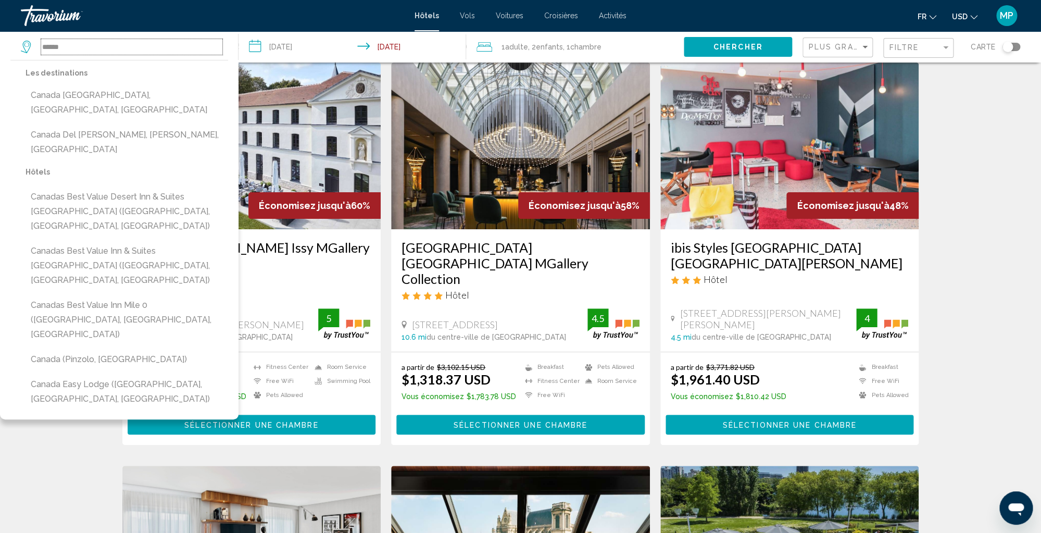
scroll to position [38, 0]
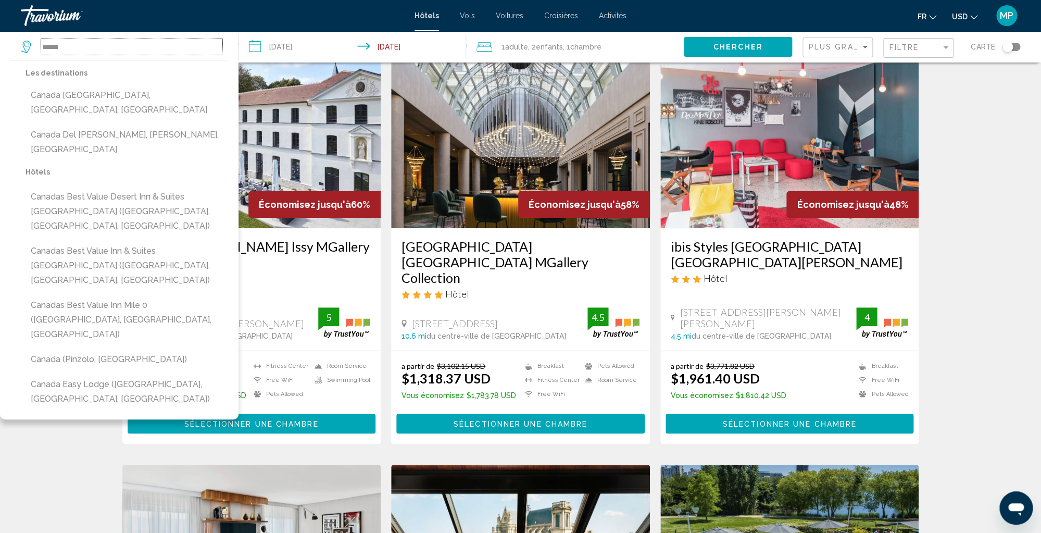
type input "******"
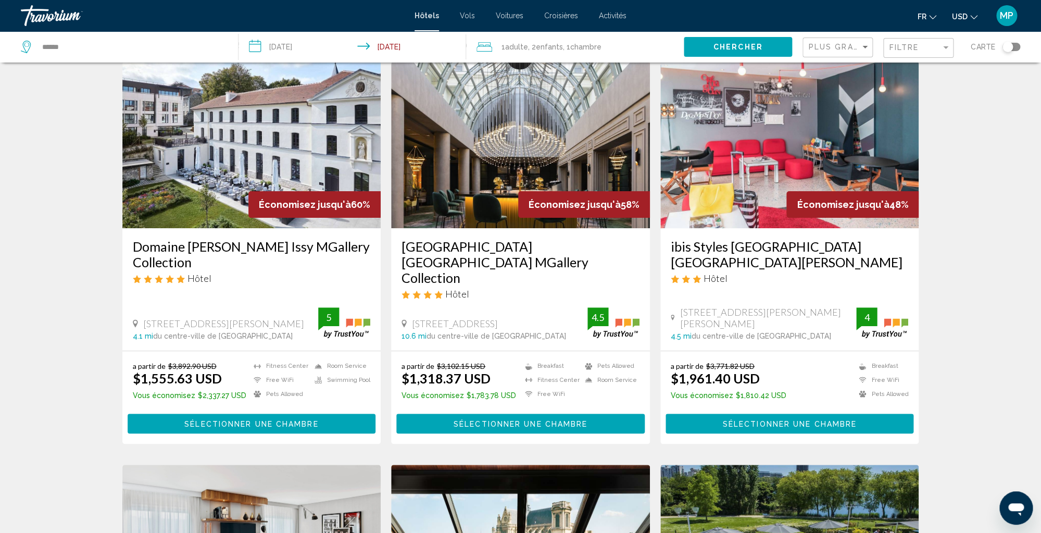
scroll to position [0, 0]
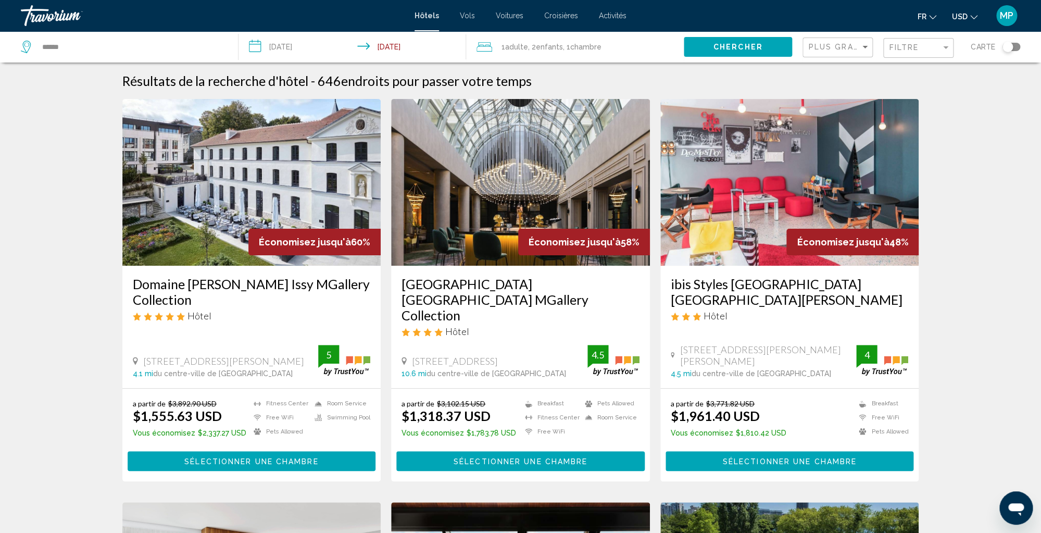
click at [426, 15] on span "Hôtels" at bounding box center [427, 15] width 24 height 8
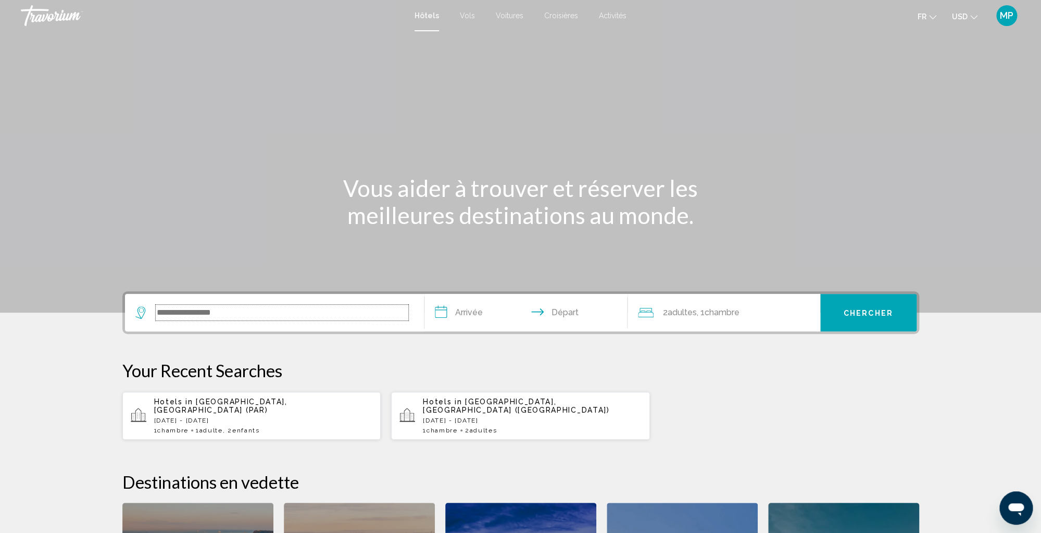
click at [184, 307] on input "Search widget" at bounding box center [282, 313] width 253 height 16
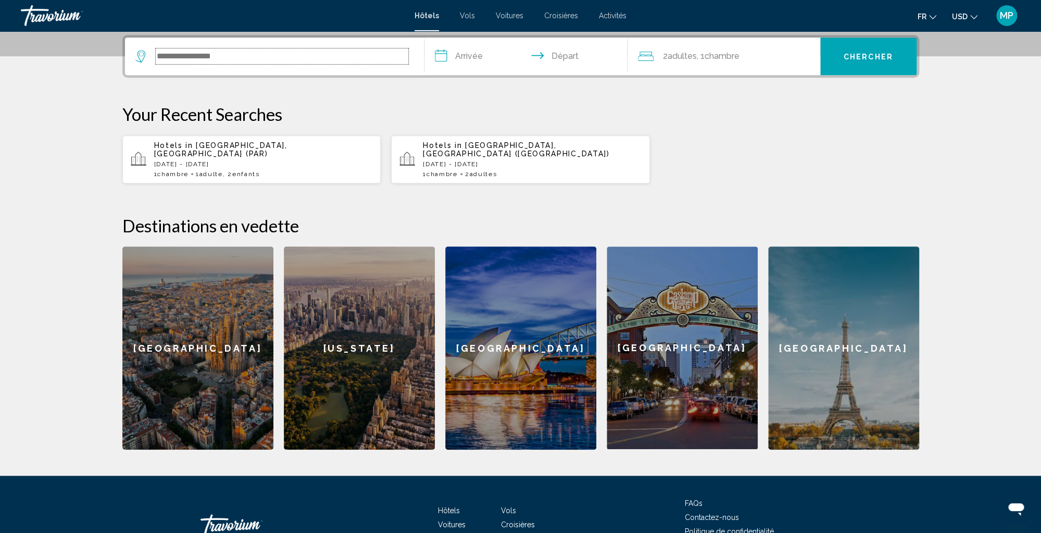
scroll to position [257, 0]
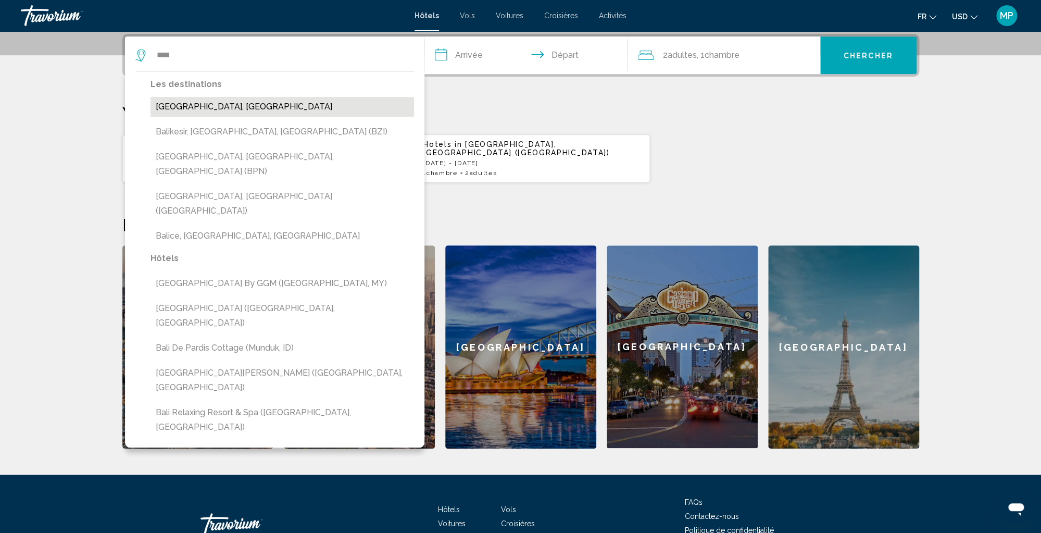
click at [167, 109] on button "[GEOGRAPHIC_DATA], [GEOGRAPHIC_DATA]" at bounding box center [283, 107] width 264 height 20
type input "**********"
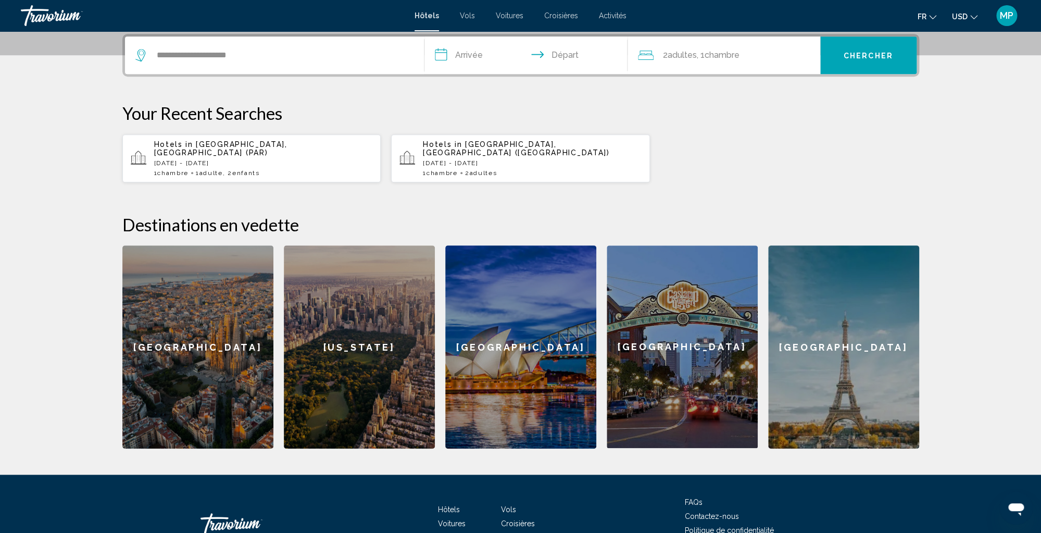
click at [467, 56] on input "**********" at bounding box center [527, 56] width 207 height 41
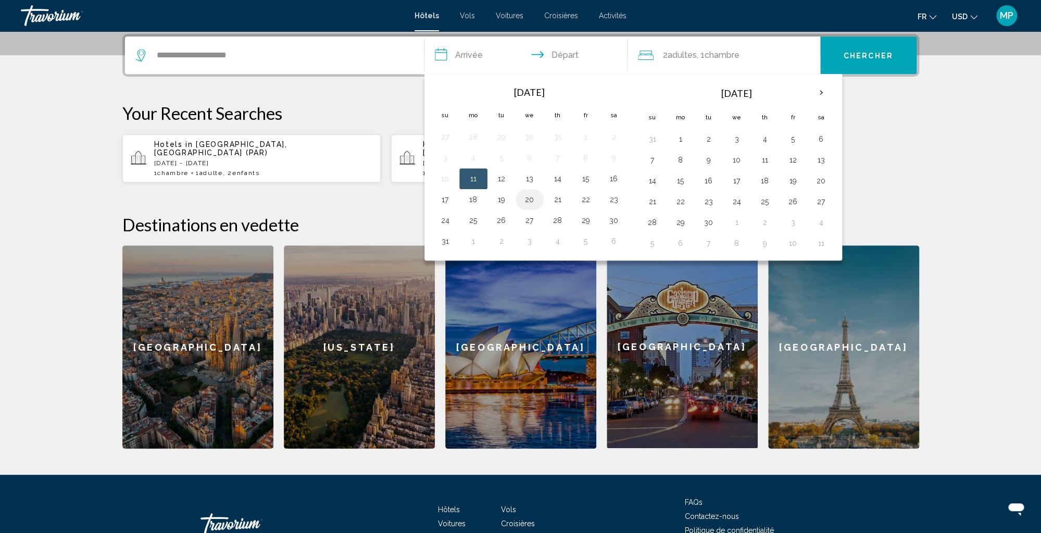
click at [531, 201] on button "20" at bounding box center [529, 199] width 17 height 15
click at [504, 223] on button "26" at bounding box center [501, 220] width 17 height 15
type input "**********"
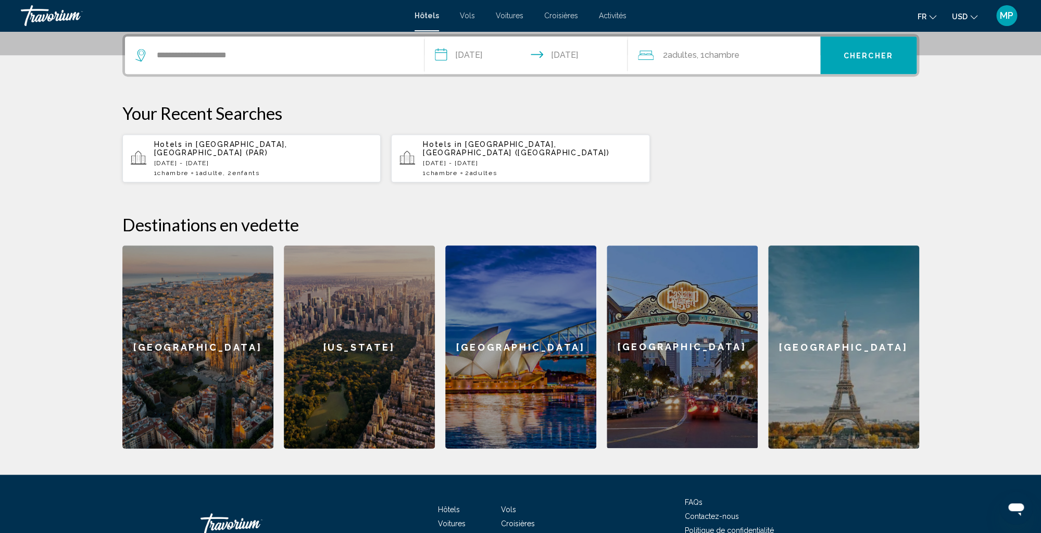
click at [726, 56] on span "Chambre" at bounding box center [722, 55] width 35 height 10
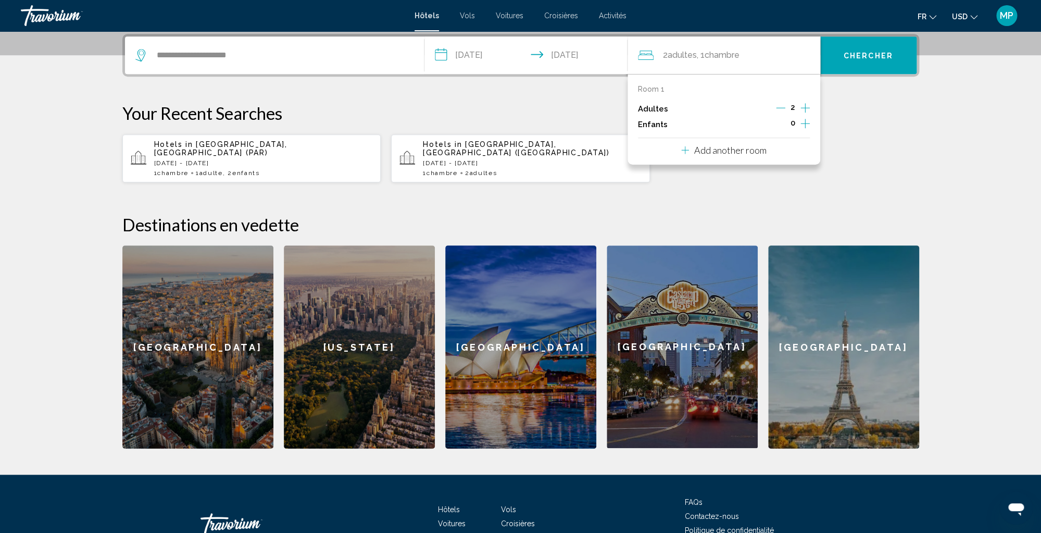
click at [780, 108] on icon "Decrement adults" at bounding box center [780, 108] width 9 height 1
click at [854, 129] on div "Your Recent Searches Hotels in [GEOGRAPHIC_DATA], [GEOGRAPHIC_DATA] (PAR) [DATE…" at bounding box center [520, 143] width 797 height 80
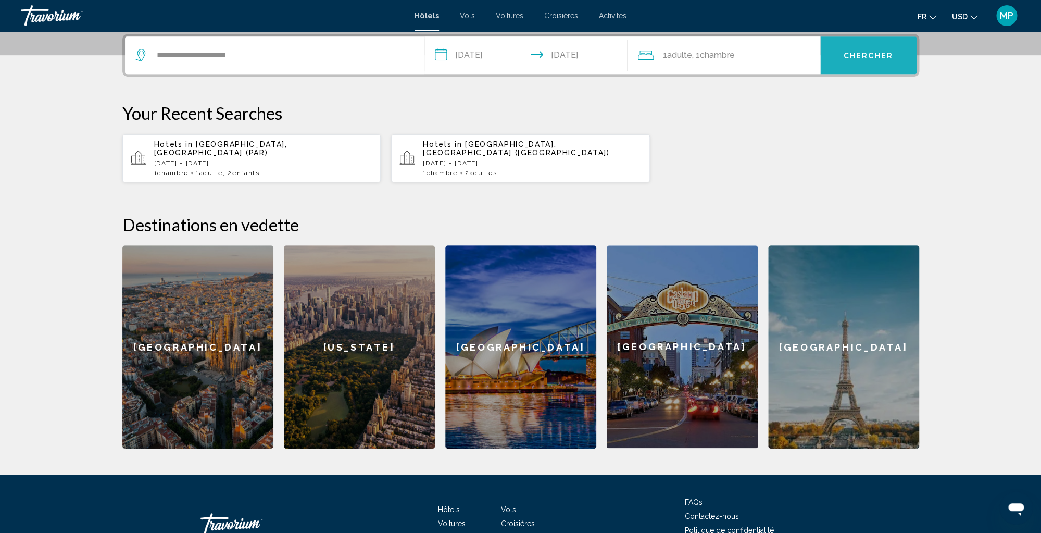
click at [857, 53] on span "Chercher" at bounding box center [868, 56] width 49 height 8
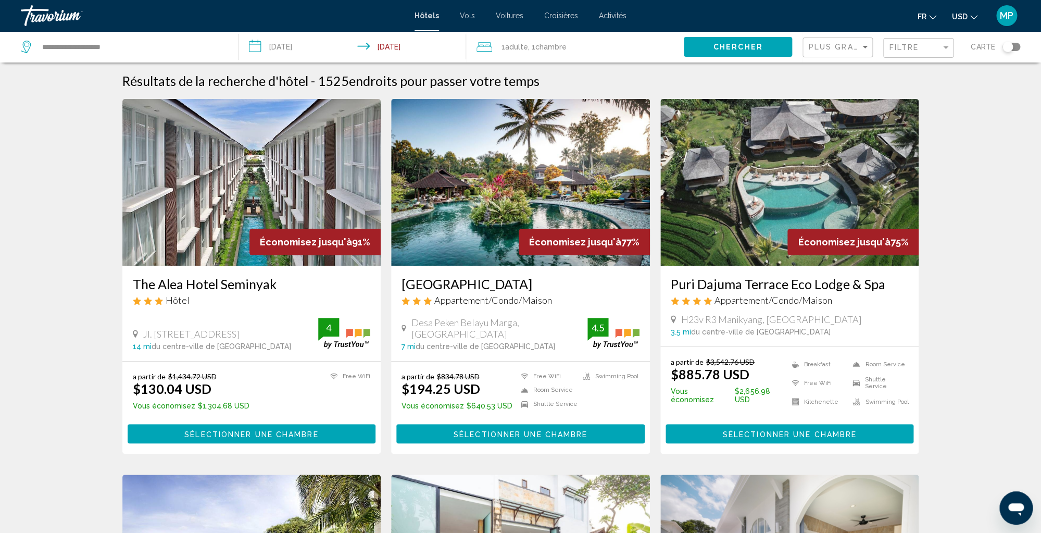
click at [946, 47] on div "Filter" at bounding box center [945, 47] width 5 height 3
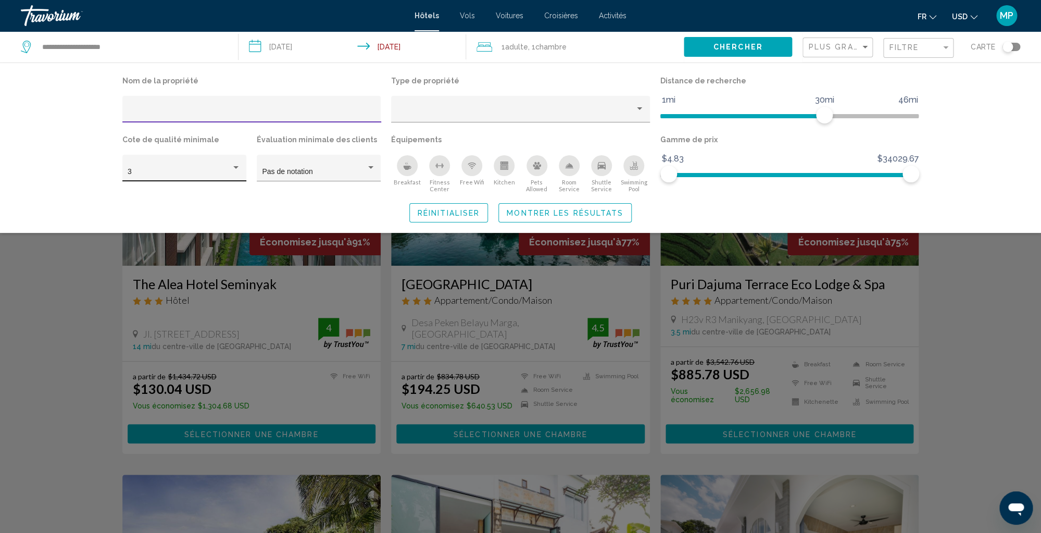
click at [180, 173] on div "3" at bounding box center [180, 172] width 104 height 8
click at [145, 215] on span "5" at bounding box center [184, 216] width 113 height 22
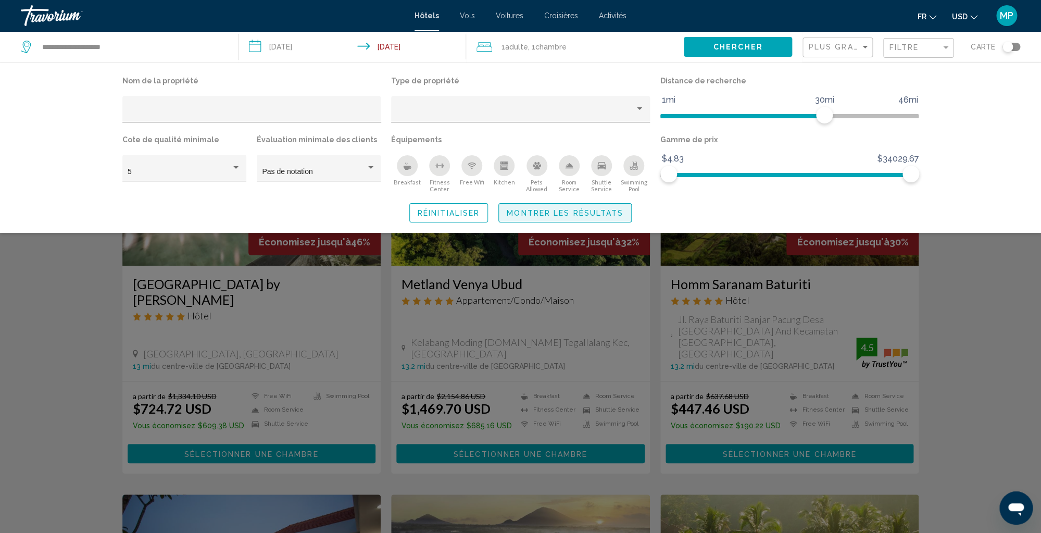
click at [572, 214] on span "Montrer les résultats" at bounding box center [565, 213] width 117 height 8
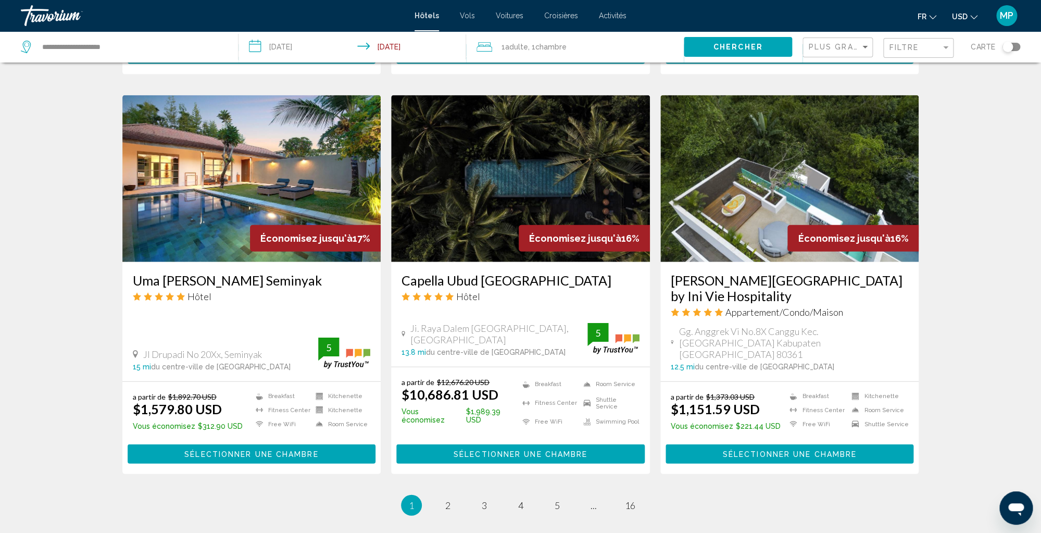
scroll to position [1242, 0]
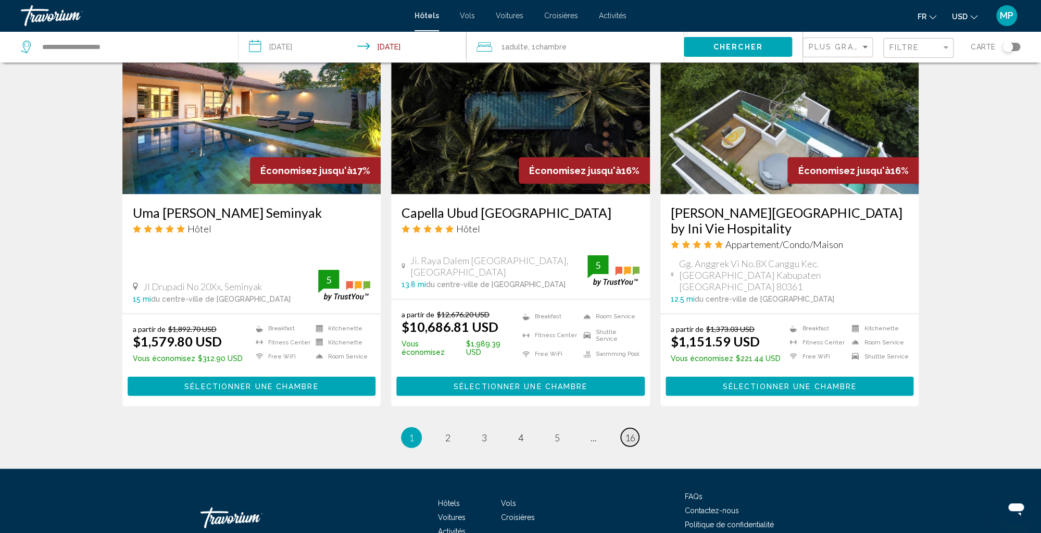
click at [633, 432] on span "16" at bounding box center [630, 437] width 10 height 11
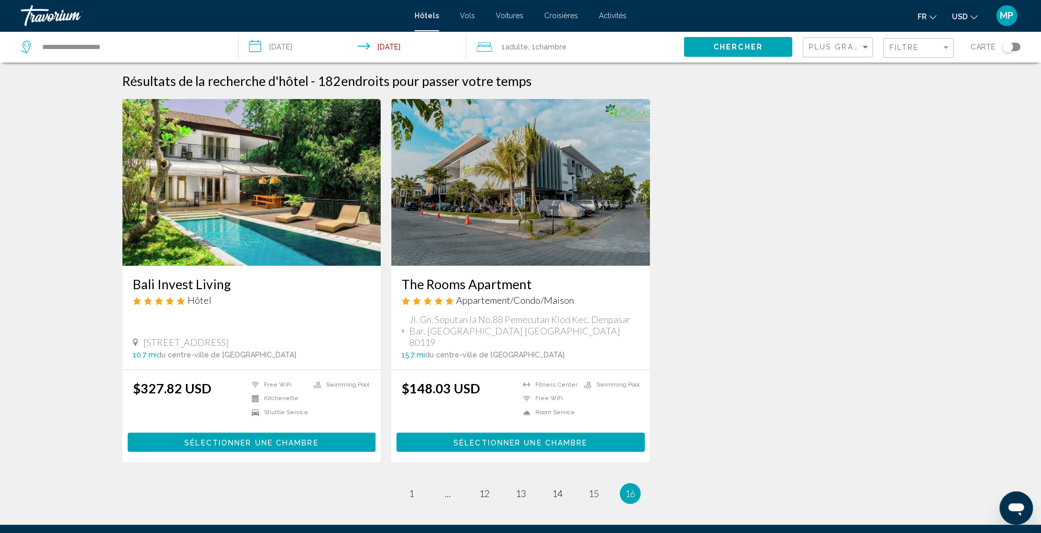
click at [464, 16] on span "Vols" at bounding box center [467, 15] width 15 height 8
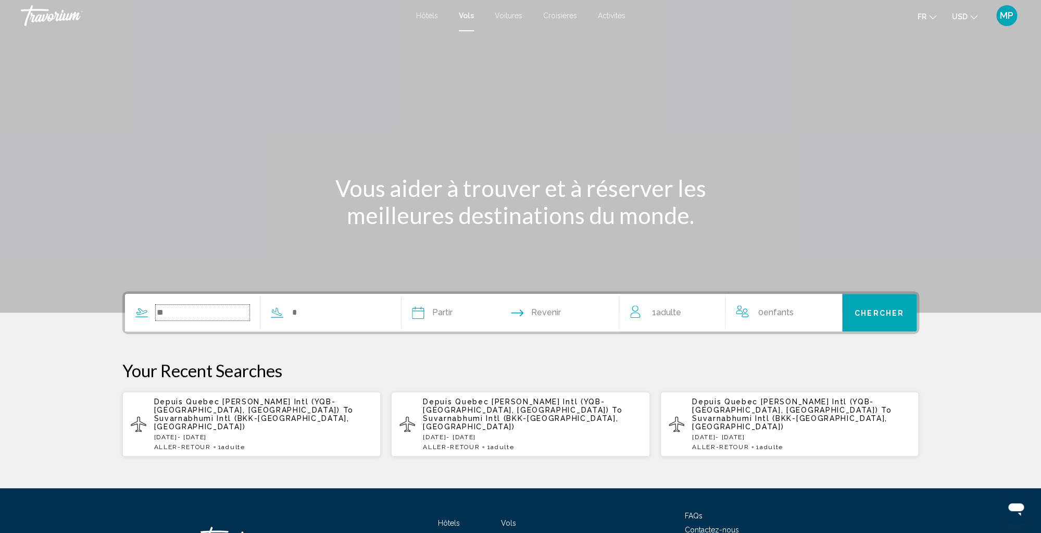
click at [168, 313] on input "Search widget" at bounding box center [203, 313] width 94 height 16
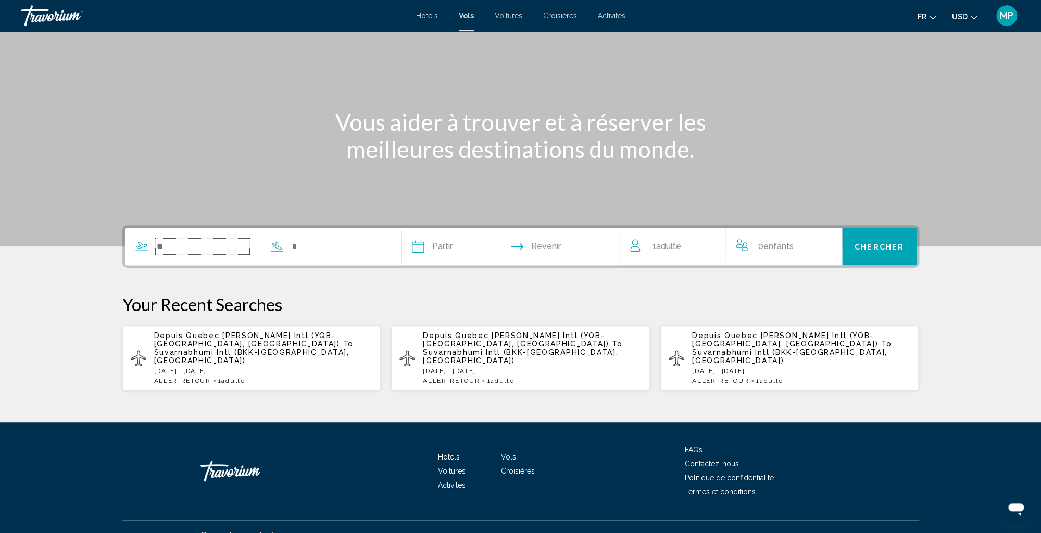
scroll to position [66, 0]
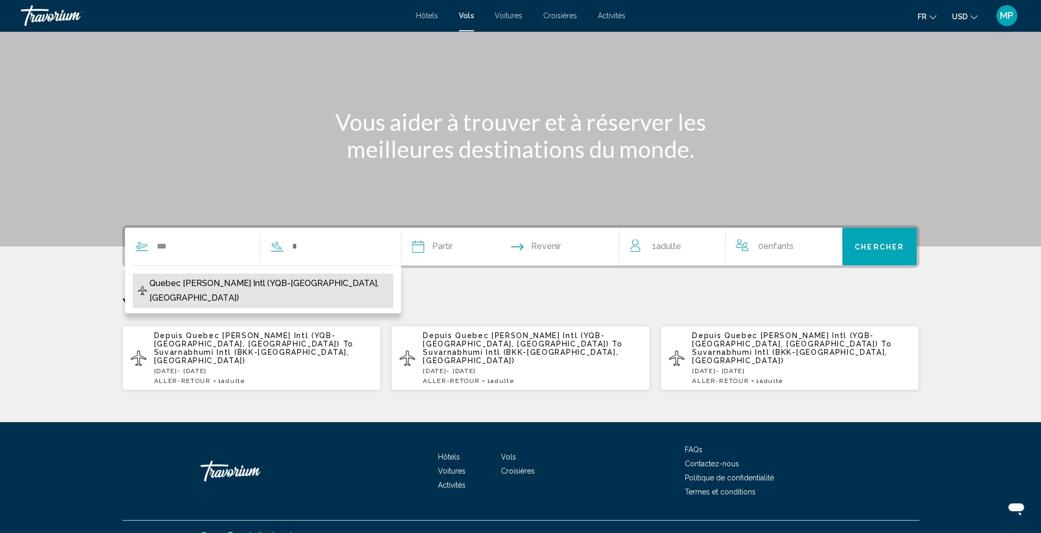
click at [168, 286] on span "Quebec [PERSON_NAME] Intl (YQB-[GEOGRAPHIC_DATA], [GEOGRAPHIC_DATA])" at bounding box center [268, 290] width 239 height 29
type input "**********"
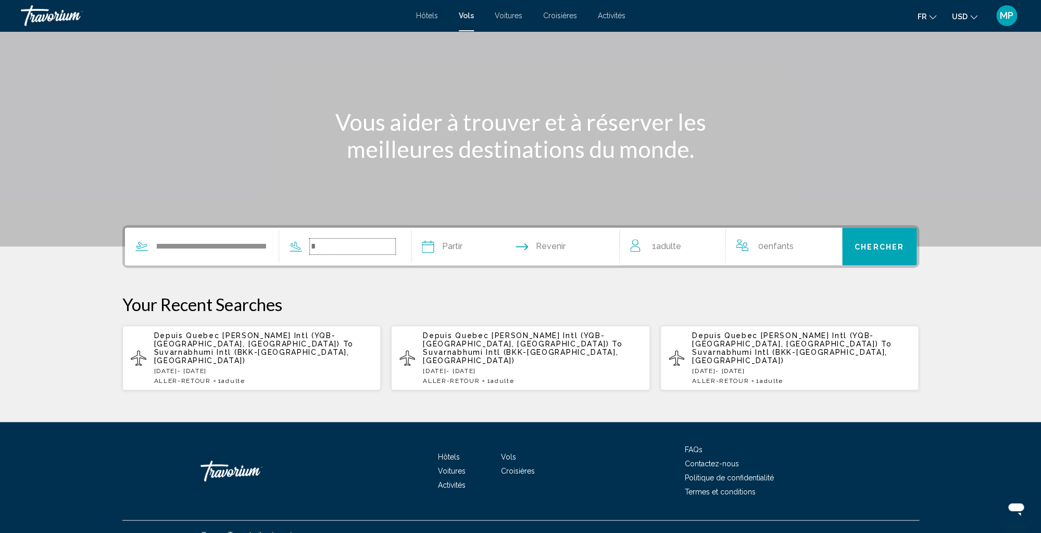
click at [325, 245] on input "Search widget" at bounding box center [352, 247] width 85 height 16
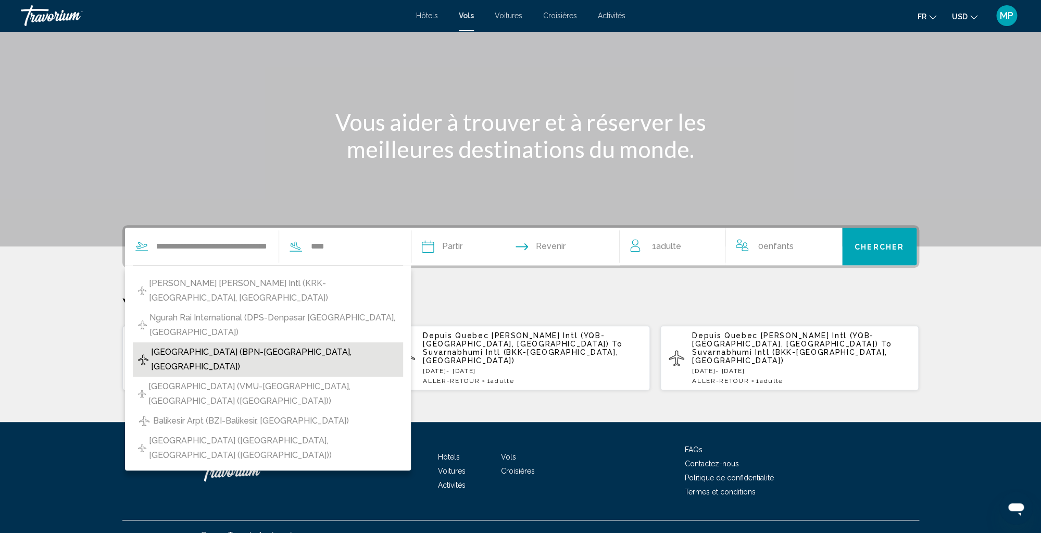
click at [215, 345] on span "[GEOGRAPHIC_DATA] (BPN-[GEOGRAPHIC_DATA], [GEOGRAPHIC_DATA])" at bounding box center [274, 359] width 247 height 29
type input "**********"
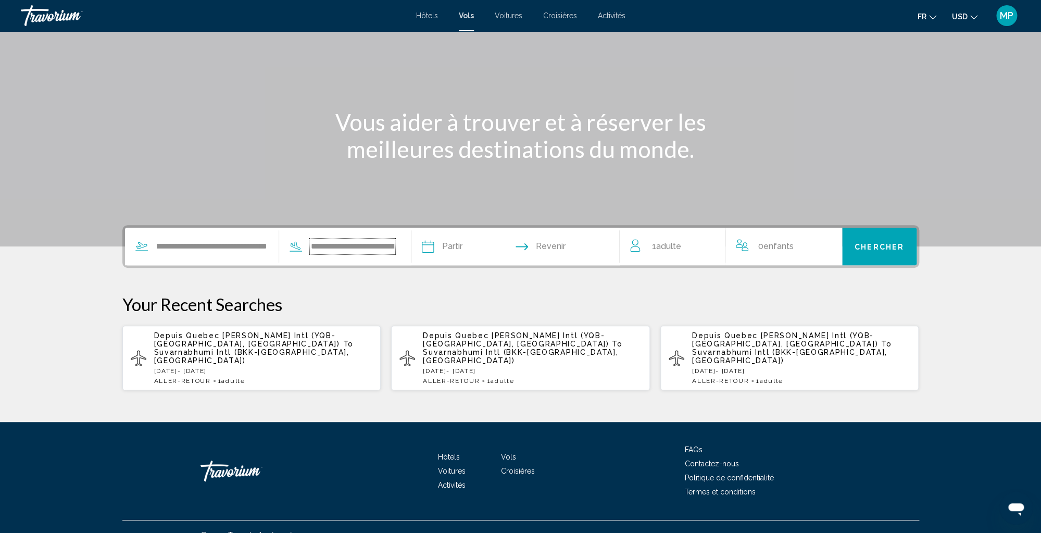
scroll to position [0, 84]
click at [481, 243] on input "Depart date" at bounding box center [491, 248] width 90 height 41
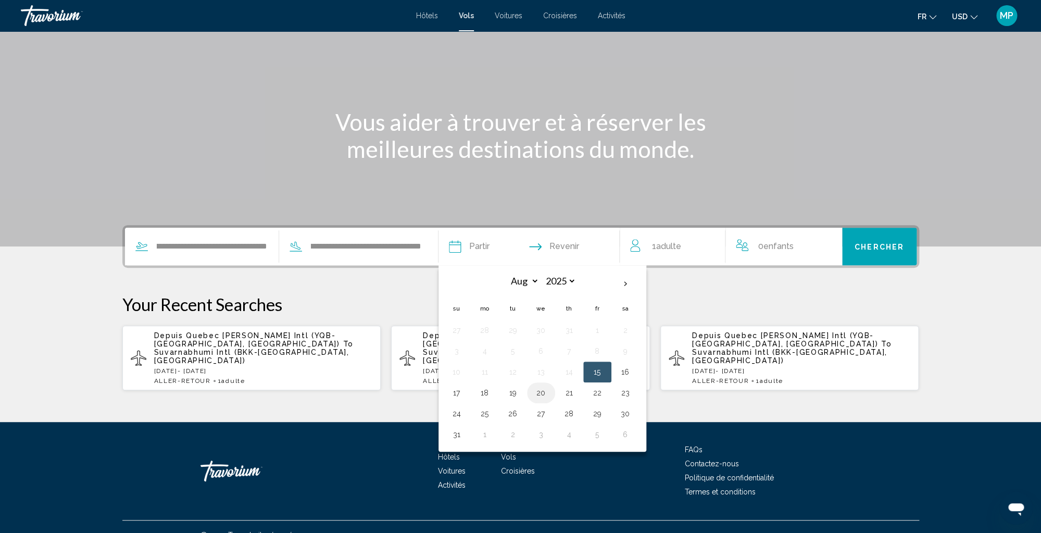
click at [548, 394] on button "20" at bounding box center [541, 392] width 17 height 15
type input "**********"
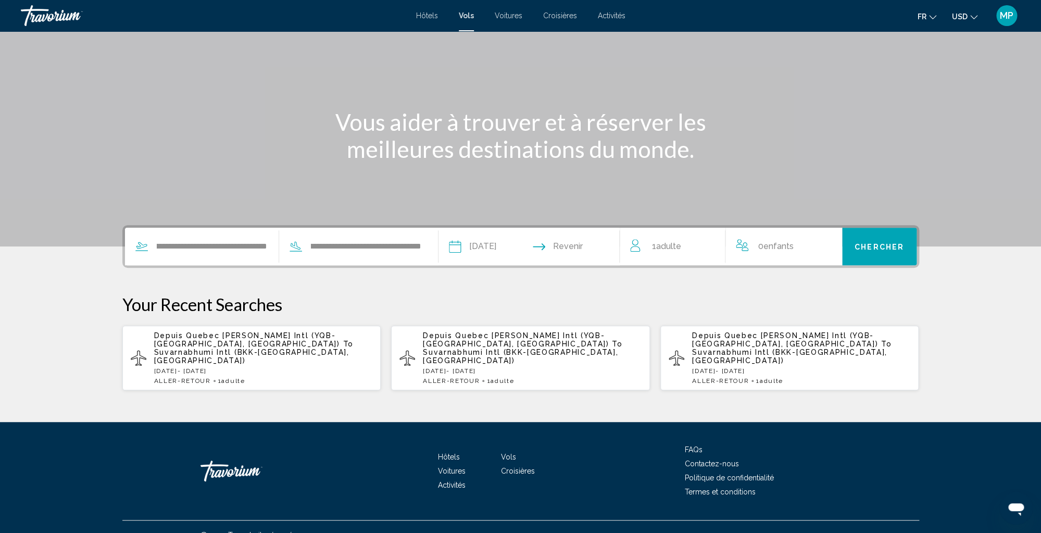
click at [579, 245] on input "Return date" at bounding box center [579, 248] width 90 height 41
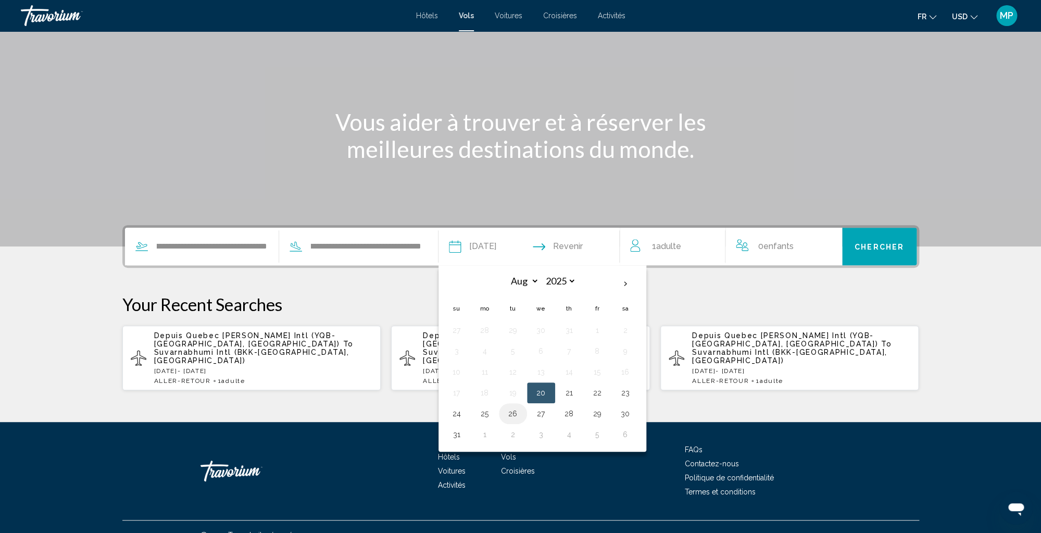
click at [516, 419] on button "26" at bounding box center [513, 413] width 17 height 15
type input "**********"
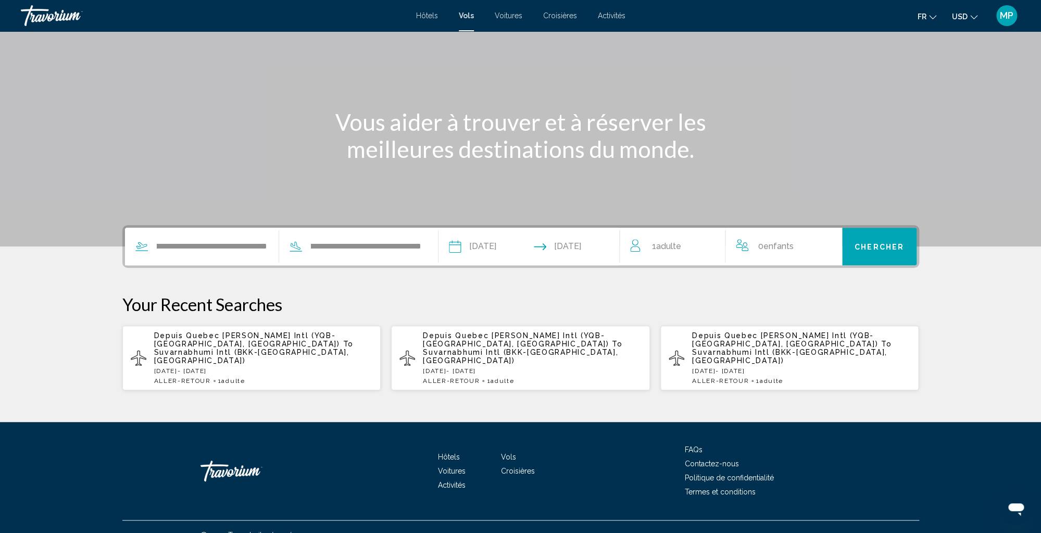
click at [886, 248] on span "Chercher" at bounding box center [879, 247] width 49 height 8
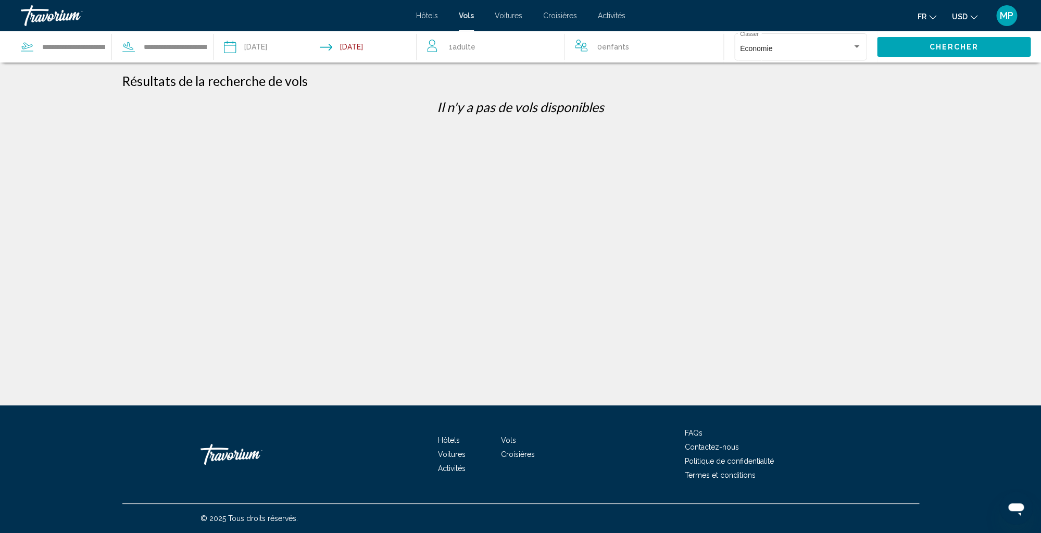
click at [973, 15] on icon "Change currency" at bounding box center [973, 17] width 7 height 7
click at [942, 67] on button "CAD (Can$)" at bounding box center [943, 69] width 53 height 14
click at [367, 46] on input "Return date: Aug 26, 2025" at bounding box center [370, 48] width 101 height 34
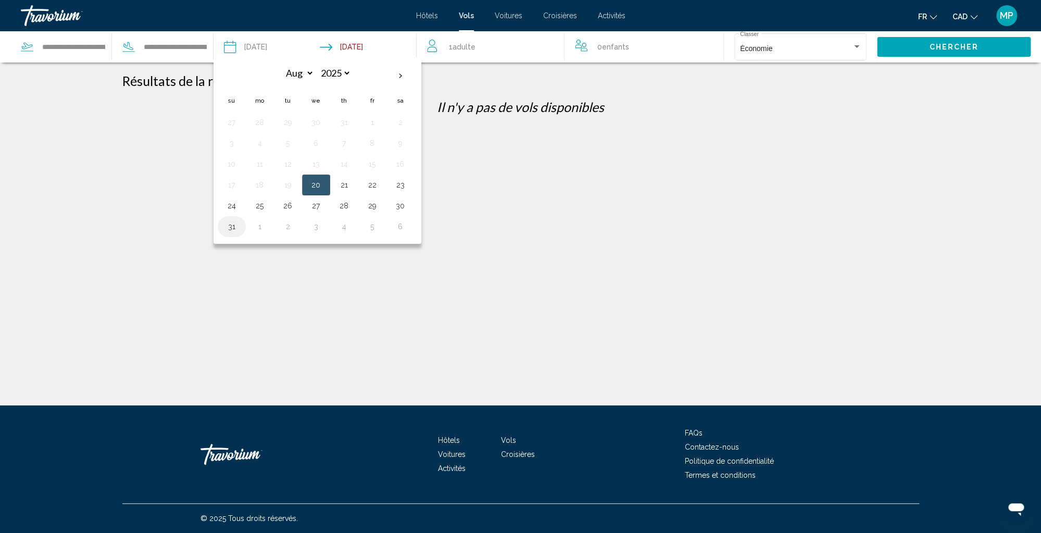
click at [228, 227] on button "31" at bounding box center [231, 226] width 17 height 15
type input "**********"
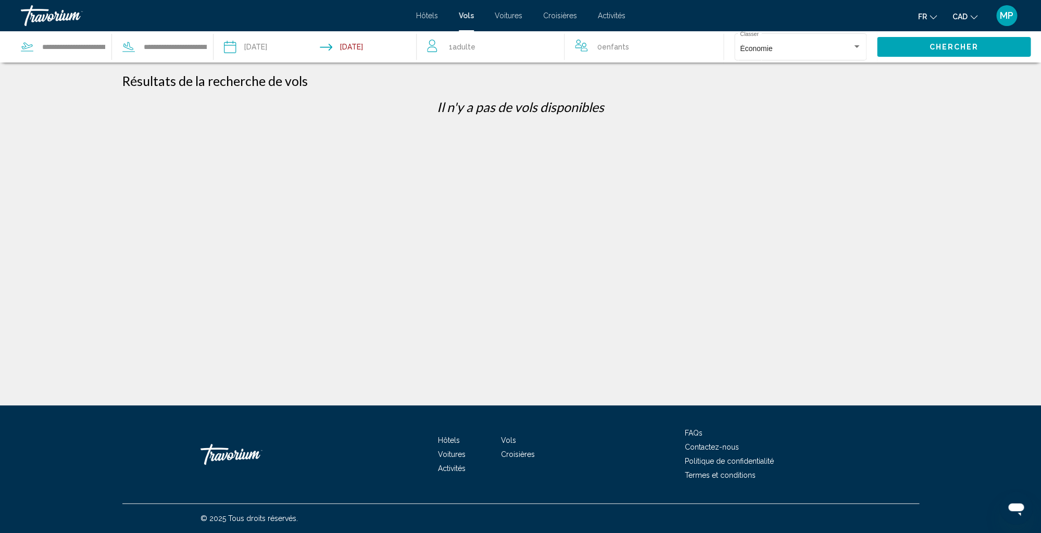
click at [918, 46] on button "Chercher" at bounding box center [954, 46] width 154 height 19
click at [274, 47] on input "Depart date: Aug 20, 2025" at bounding box center [271, 48] width 101 height 34
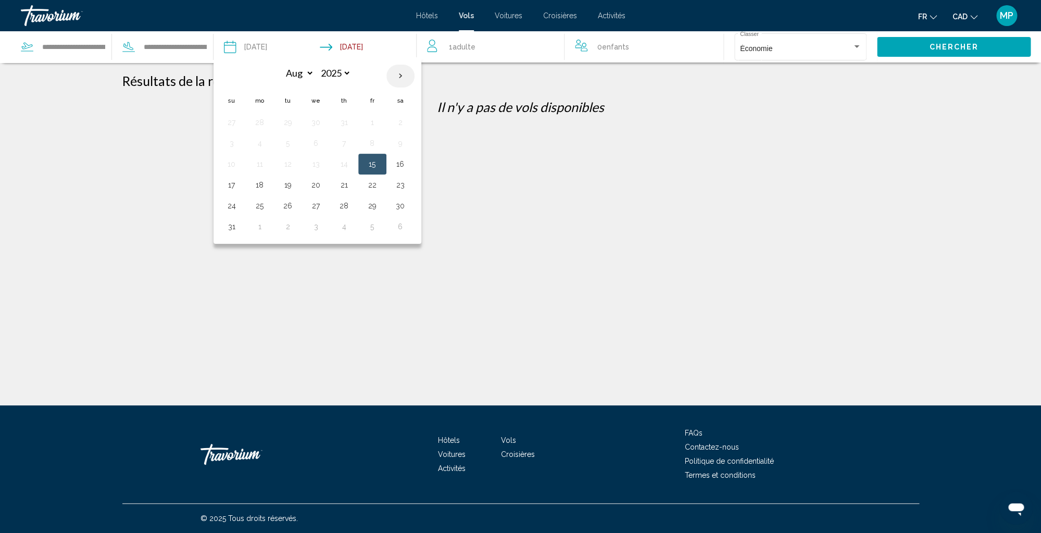
click at [401, 76] on th "Next month" at bounding box center [400, 76] width 28 height 23
select select "*"
click at [316, 126] on button "3" at bounding box center [316, 122] width 17 height 15
type input "**********"
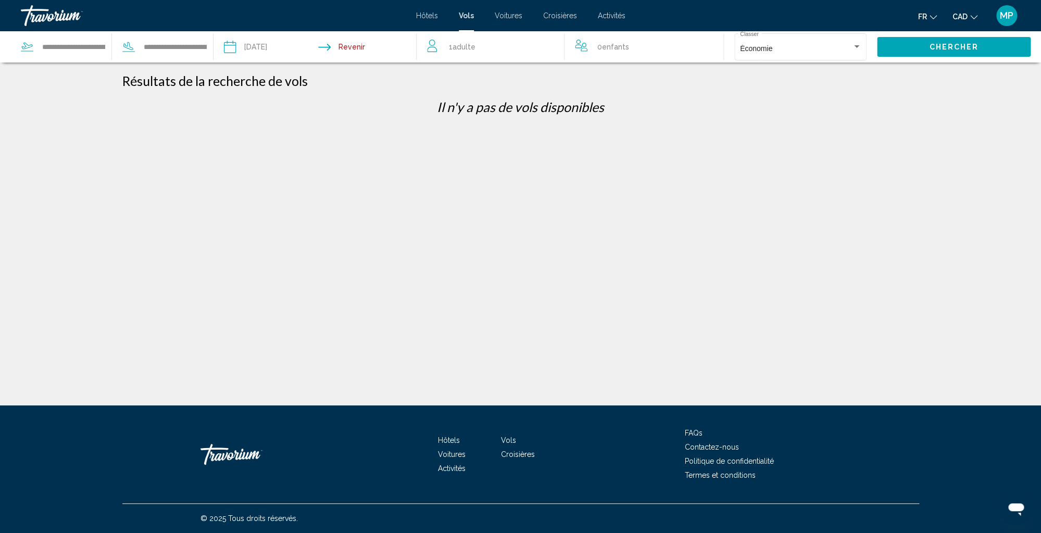
click at [355, 46] on input "Return date" at bounding box center [370, 48] width 101 height 34
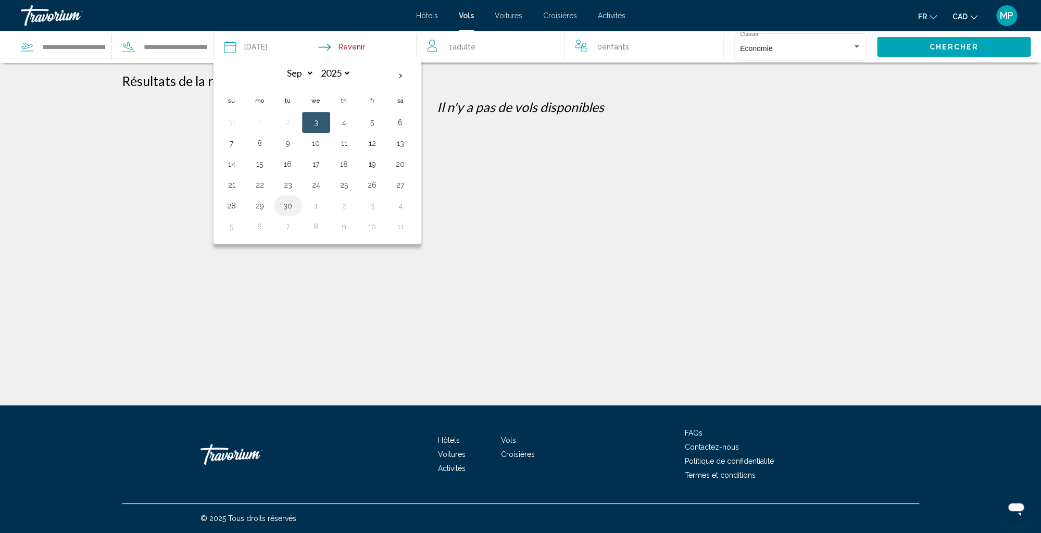
click at [288, 207] on button "30" at bounding box center [288, 205] width 17 height 15
type input "**********"
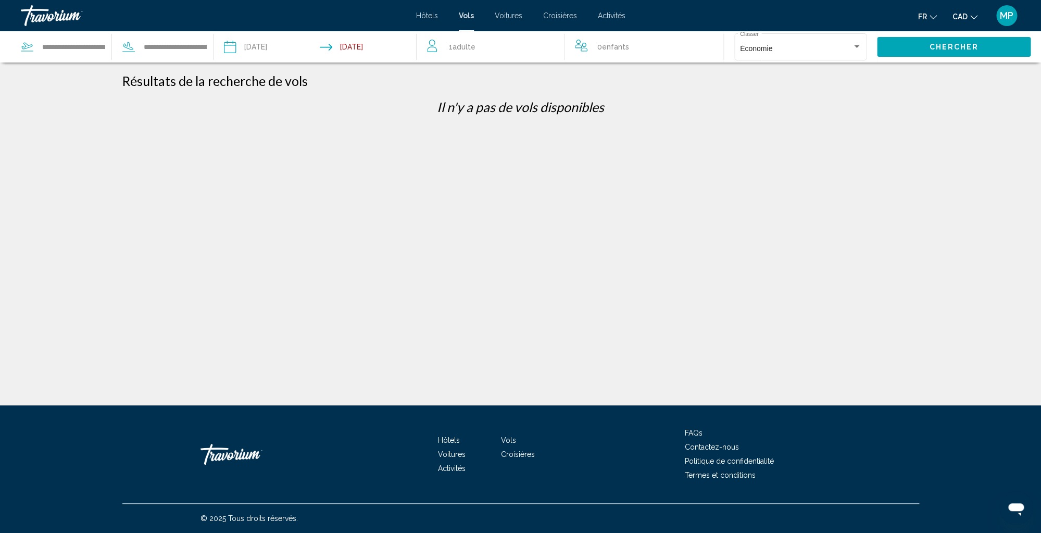
click at [910, 46] on button "Chercher" at bounding box center [954, 46] width 154 height 19
click at [59, 50] on input "**********" at bounding box center [73, 47] width 65 height 16
click at [65, 49] on input "**********" at bounding box center [73, 47] width 65 height 16
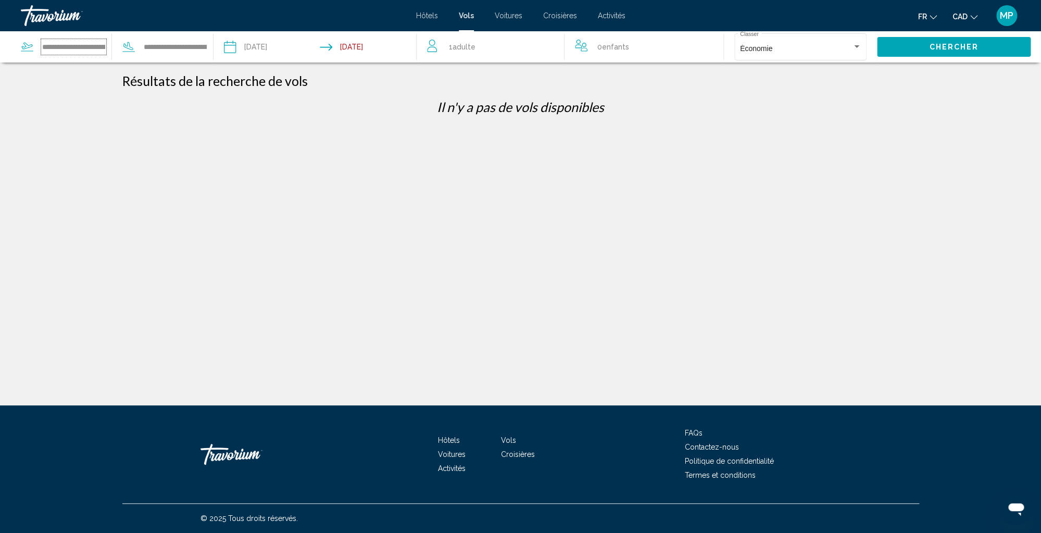
click at [65, 49] on input "**********" at bounding box center [73, 47] width 65 height 16
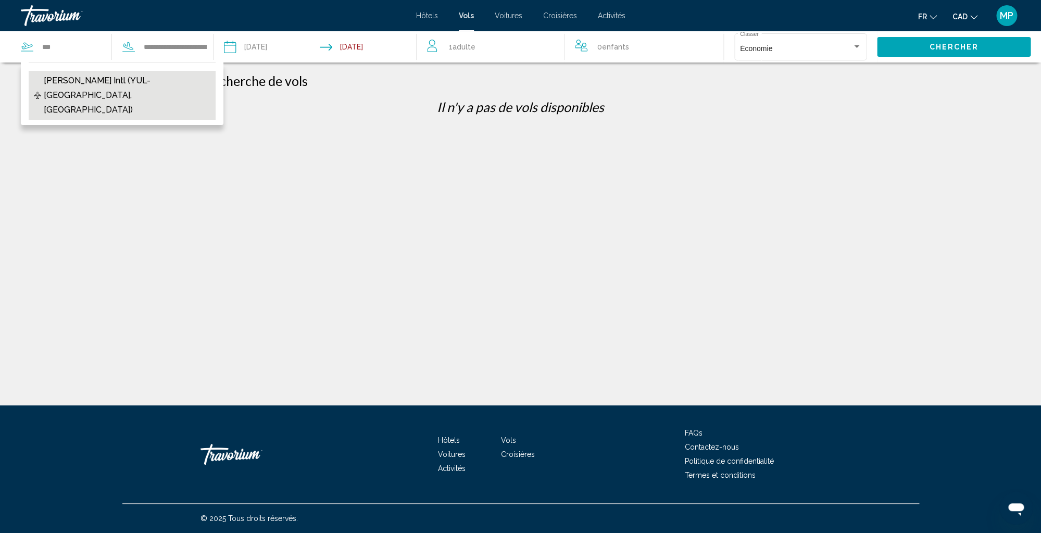
click at [56, 88] on span "[PERSON_NAME] Intl (YUL-[GEOGRAPHIC_DATA], [GEOGRAPHIC_DATA])" at bounding box center [127, 95] width 167 height 44
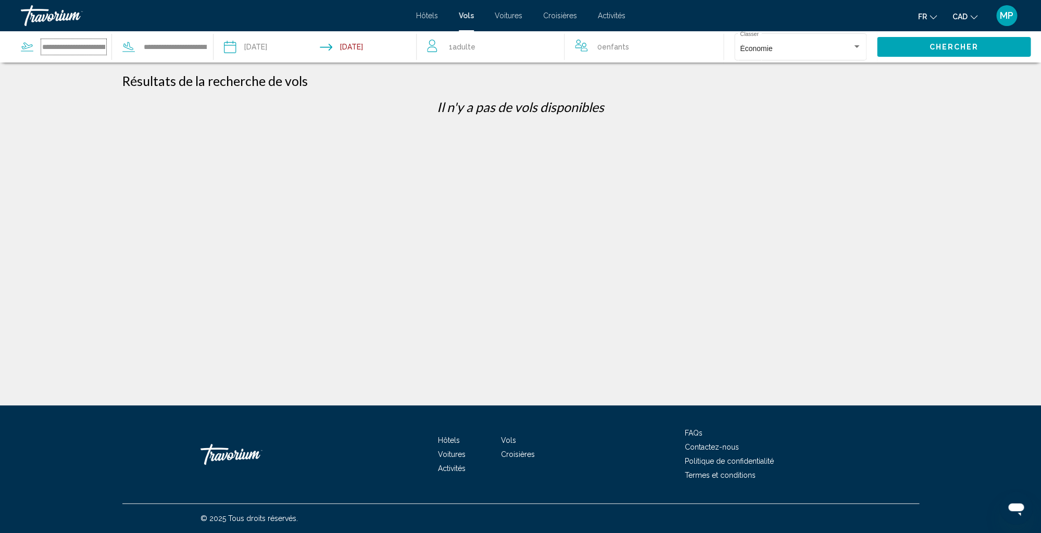
scroll to position [0, 90]
click at [958, 43] on span "Chercher" at bounding box center [953, 46] width 49 height 8
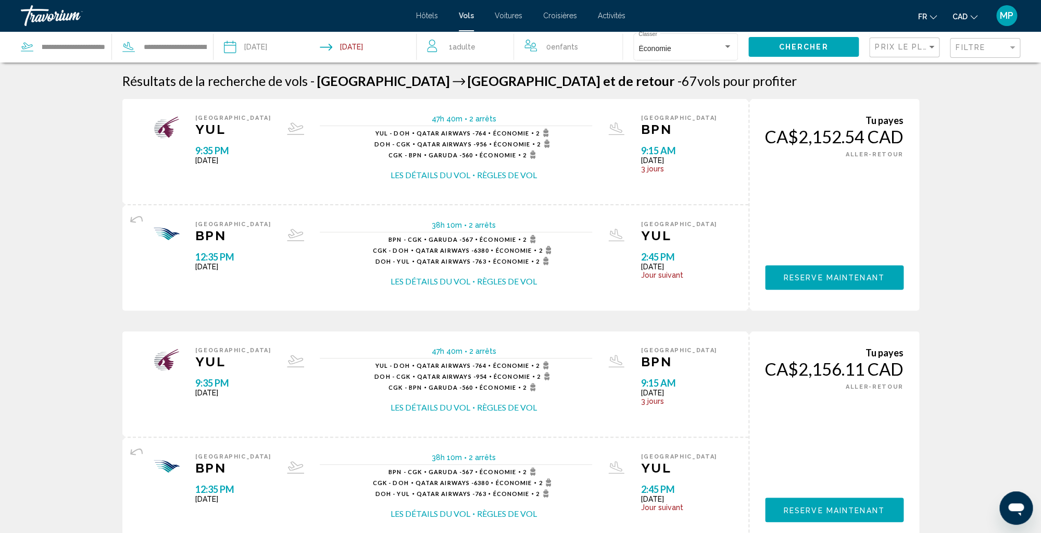
click at [892, 46] on span "Prix ​​le plus bas" at bounding box center [915, 47] width 81 height 8
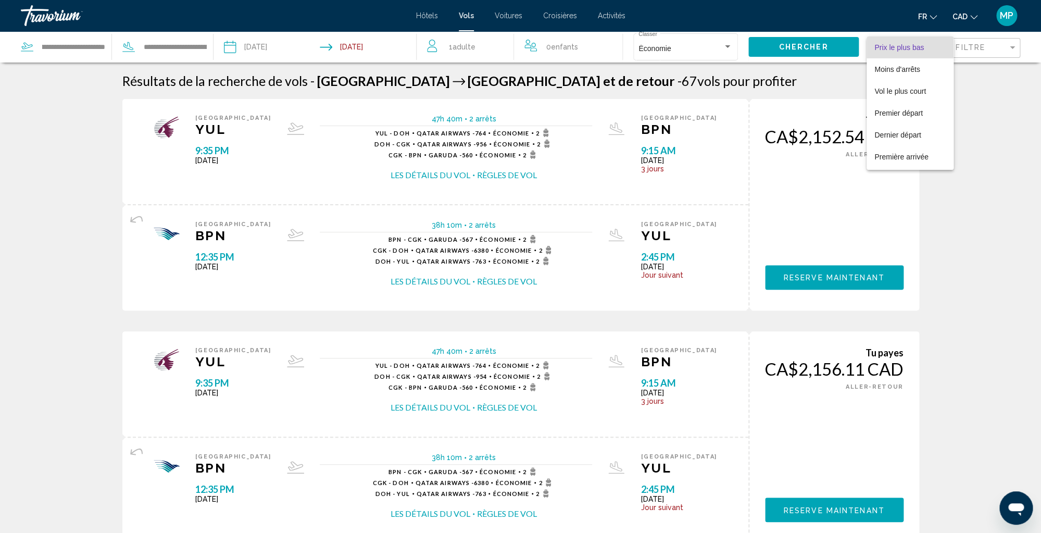
click at [972, 182] on div at bounding box center [520, 266] width 1041 height 533
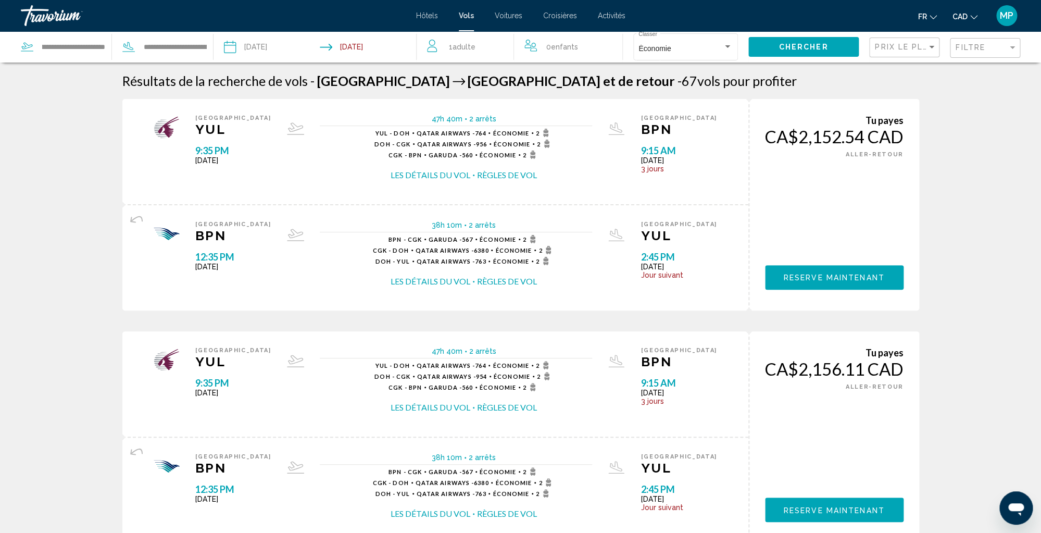
click at [64, 48] on input "**********" at bounding box center [73, 47] width 65 height 16
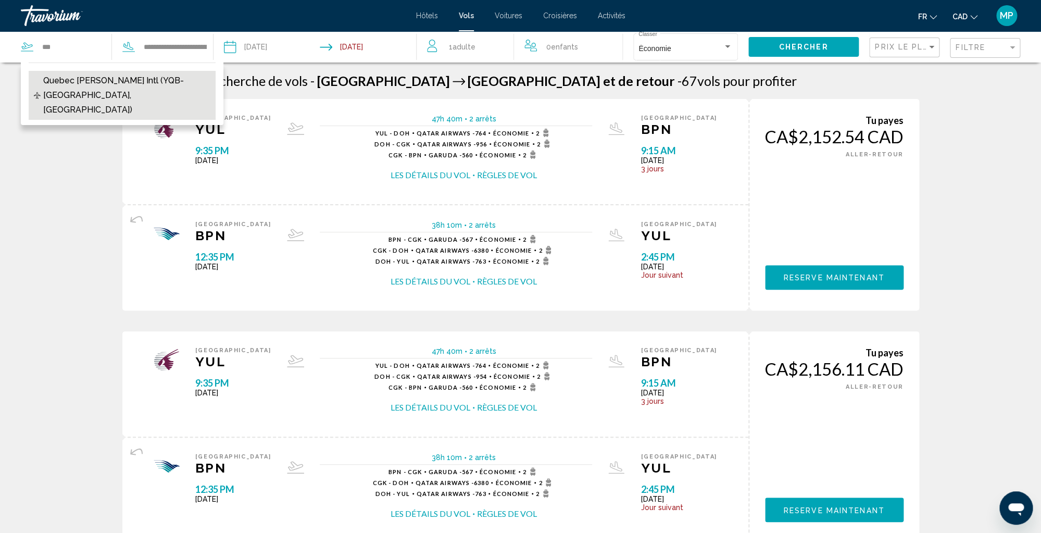
click at [85, 82] on span "Quebec [PERSON_NAME] Intl (YQB-[GEOGRAPHIC_DATA], [GEOGRAPHIC_DATA])" at bounding box center [126, 95] width 167 height 44
type input "**********"
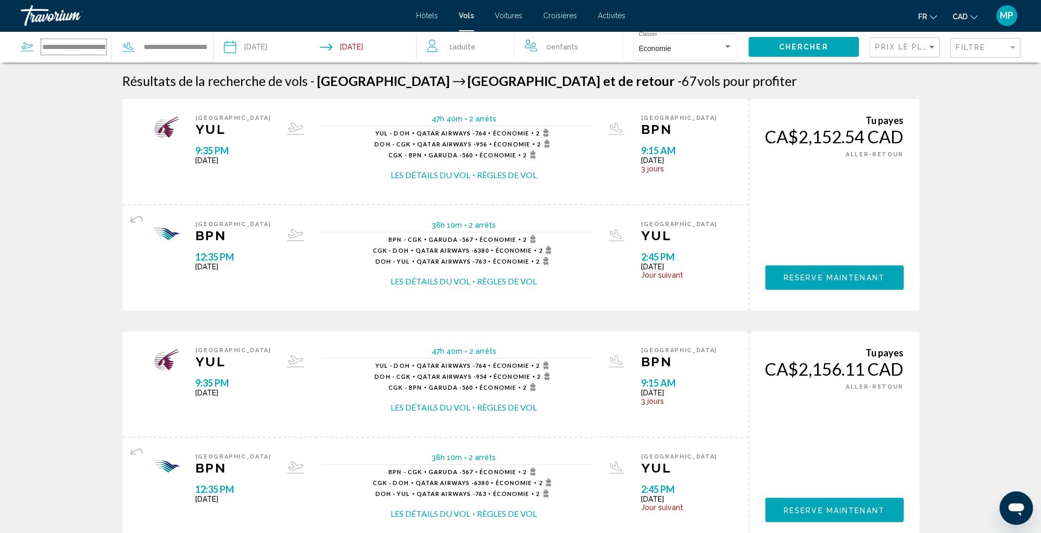
scroll to position [0, 85]
click at [170, 47] on input "**********" at bounding box center [175, 47] width 65 height 16
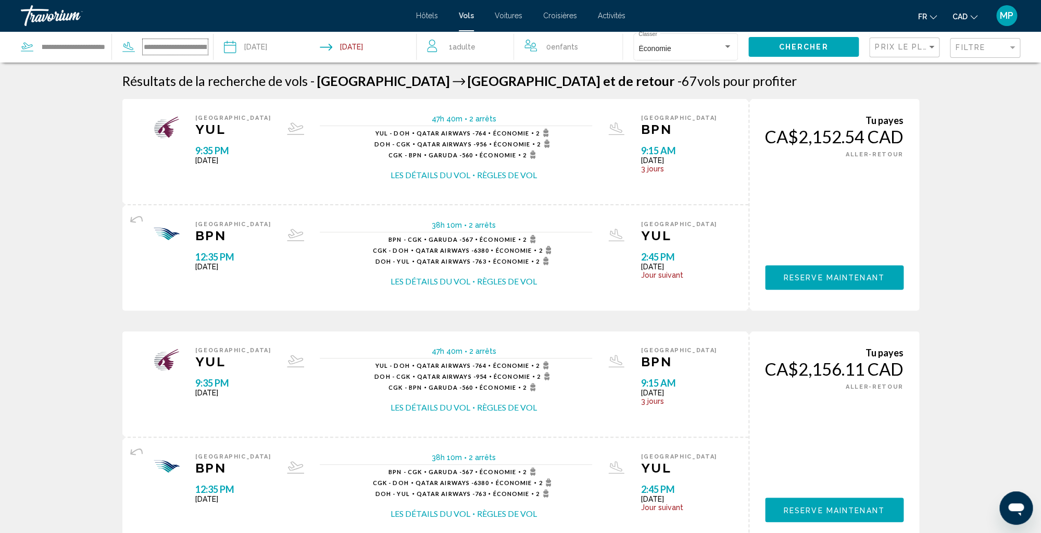
click at [170, 47] on input "**********" at bounding box center [175, 47] width 65 height 16
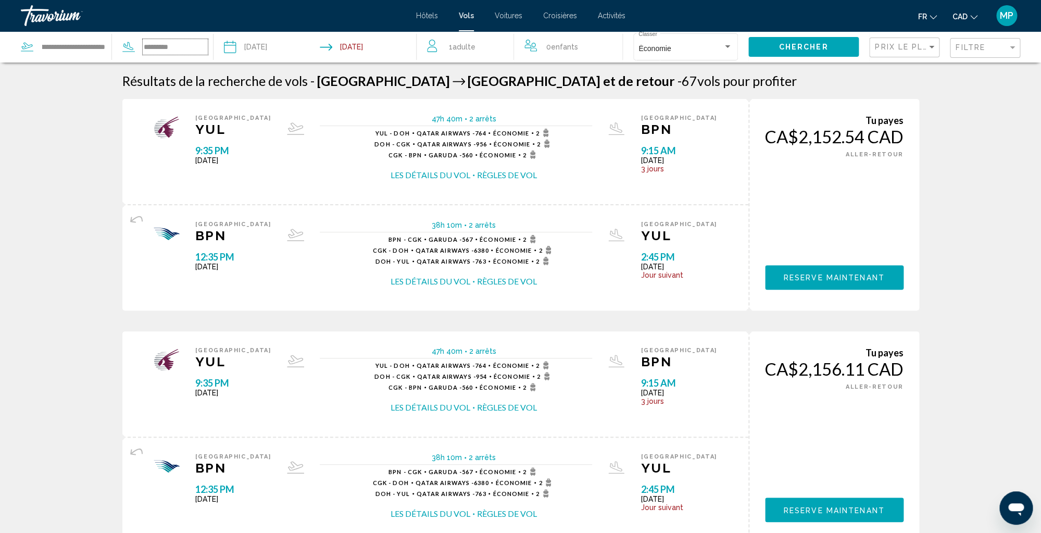
type input "**********"
click at [799, 48] on span "Chercher" at bounding box center [803, 47] width 49 height 8
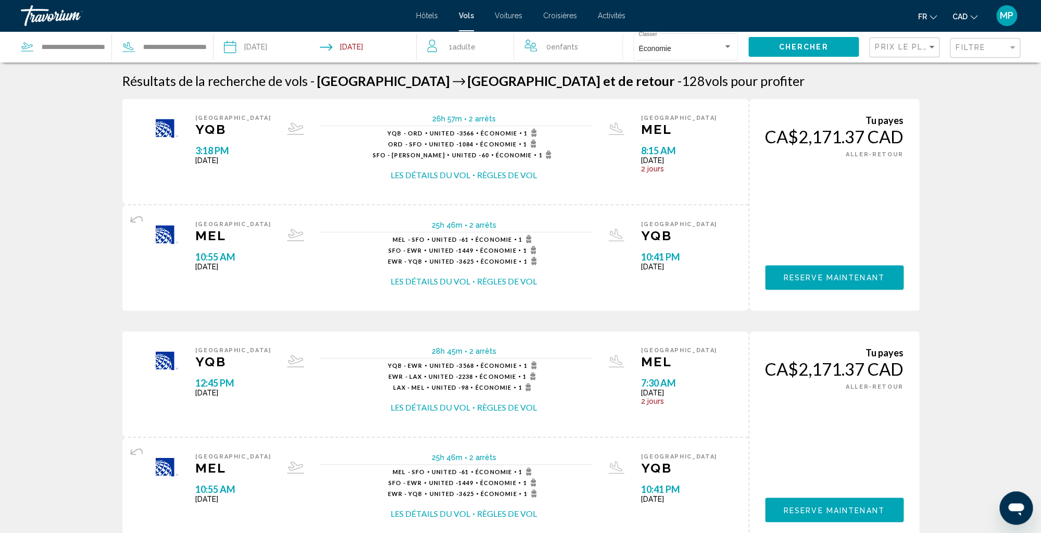
click at [195, 17] on link "Travorium" at bounding box center [213, 15] width 385 height 21
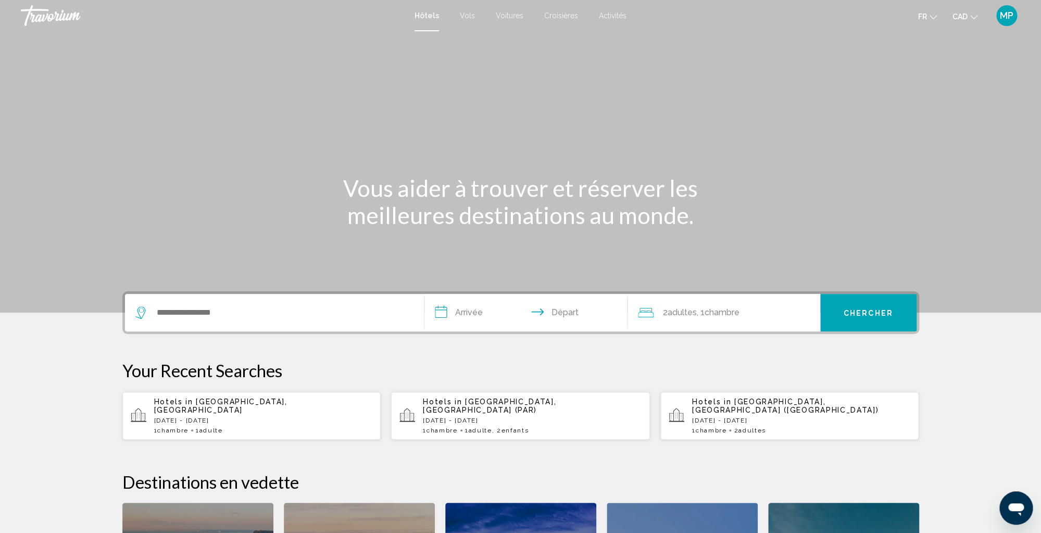
click at [43, 16] on div "Travorium" at bounding box center [73, 15] width 104 height 21
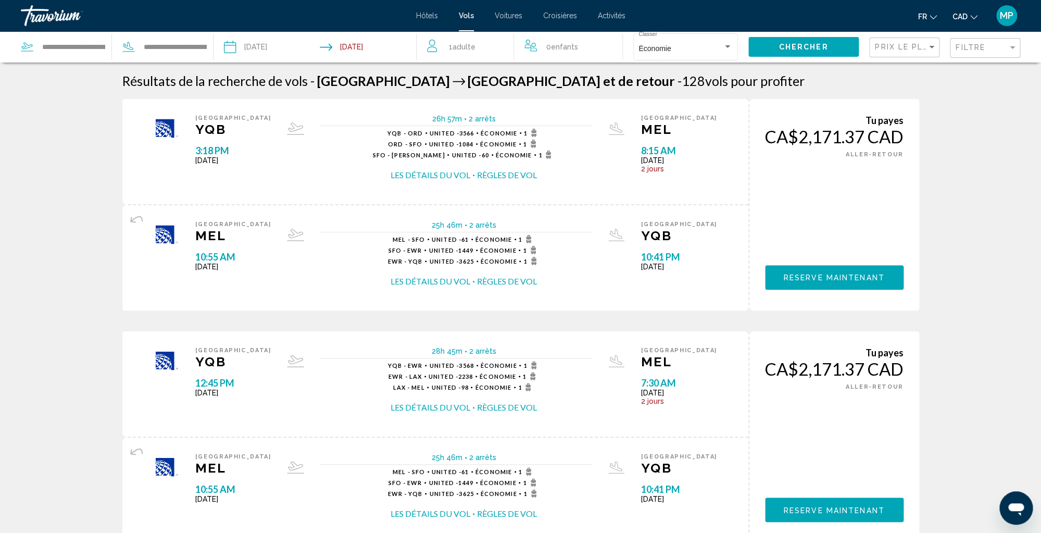
click at [1008, 22] on div "MP" at bounding box center [1006, 15] width 21 height 21
click at [945, 101] on link "Mon compte" at bounding box center [944, 98] width 54 height 14
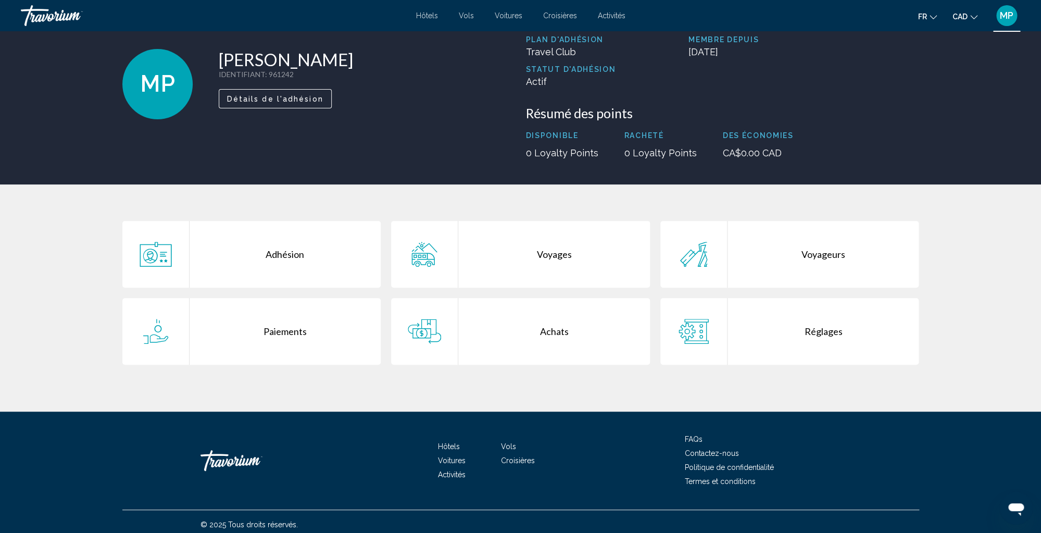
scroll to position [54, 0]
